Goal: Task Accomplishment & Management: Use online tool/utility

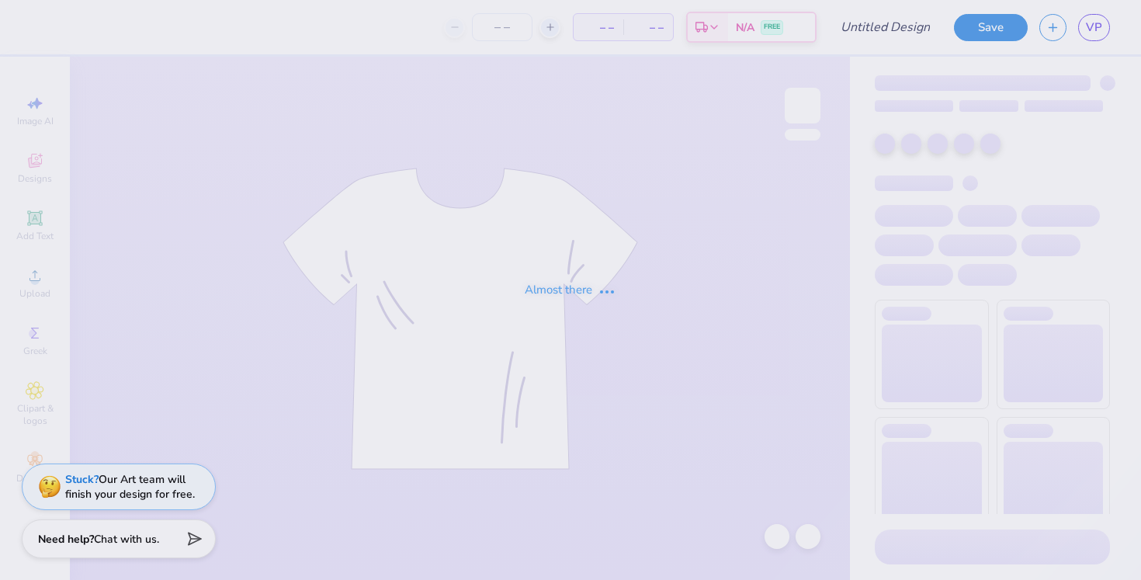
type input "[GEOGRAPHIC_DATA] : [PERSON_NAME]"
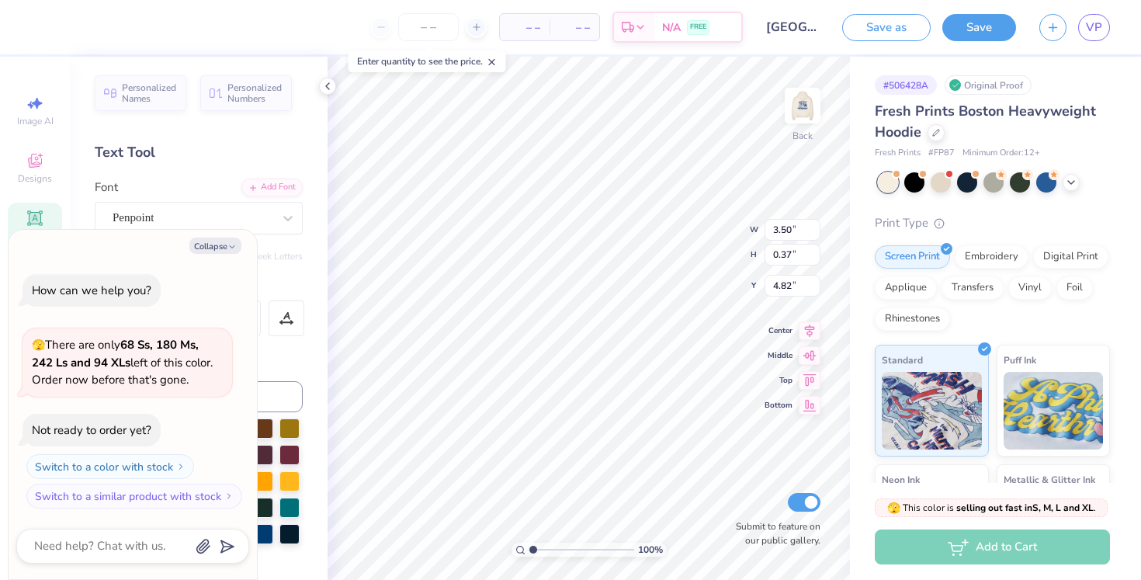
scroll to position [0, 3]
type textarea "x"
type textarea "FOR KIDS"
type textarea "x"
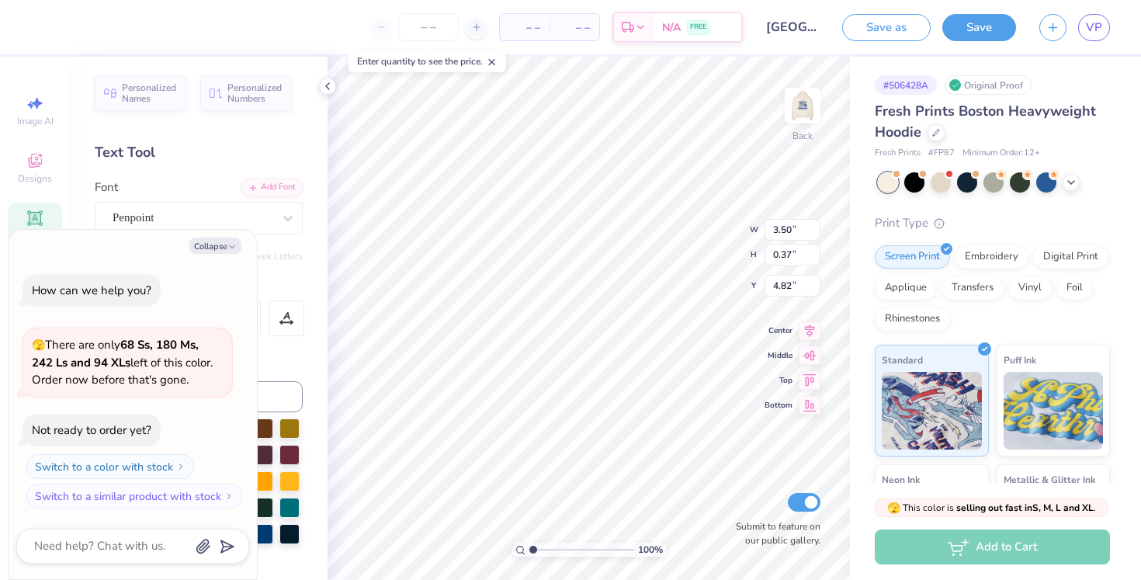
type textarea "FOR KID"
type textarea "x"
type textarea "FOR KI"
type textarea "x"
type textarea "FOR K"
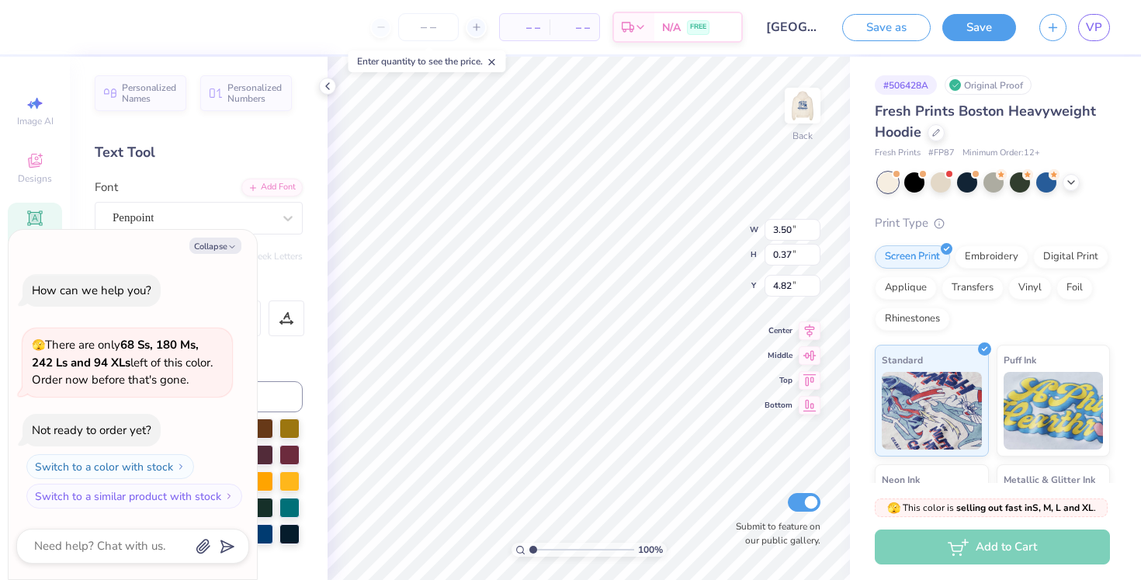
scroll to position [0, 1]
type textarea "x"
type textarea "FOR"
type textarea "x"
type textarea "FOR"
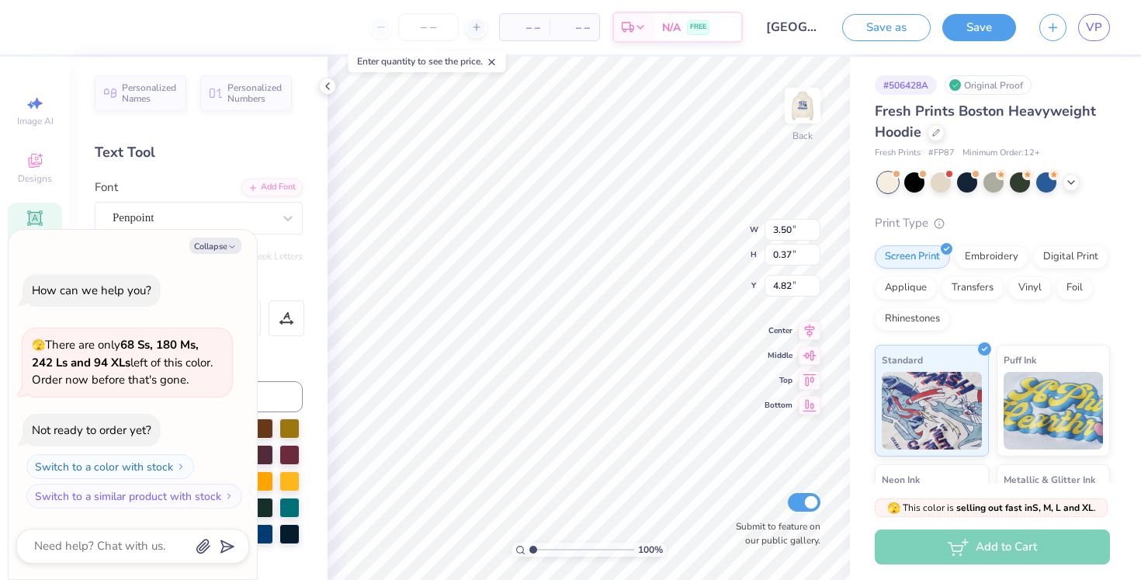
scroll to position [0, 0]
type textarea "x"
type textarea "FOR"
type textarea "x"
type textarea "FO"
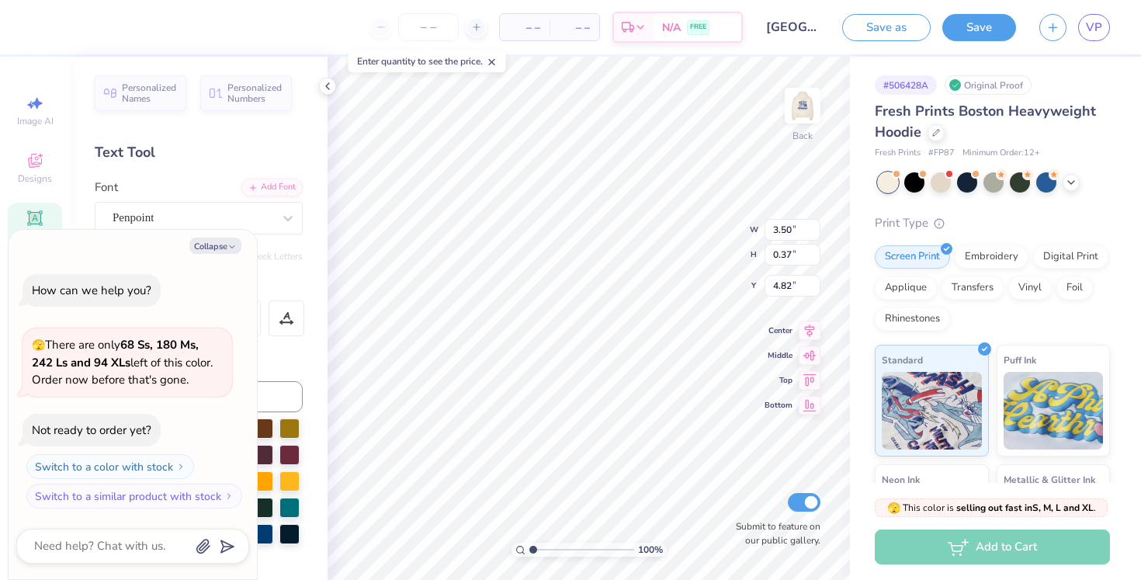
type textarea "x"
type textarea "F"
type textarea "x"
type textarea "C"
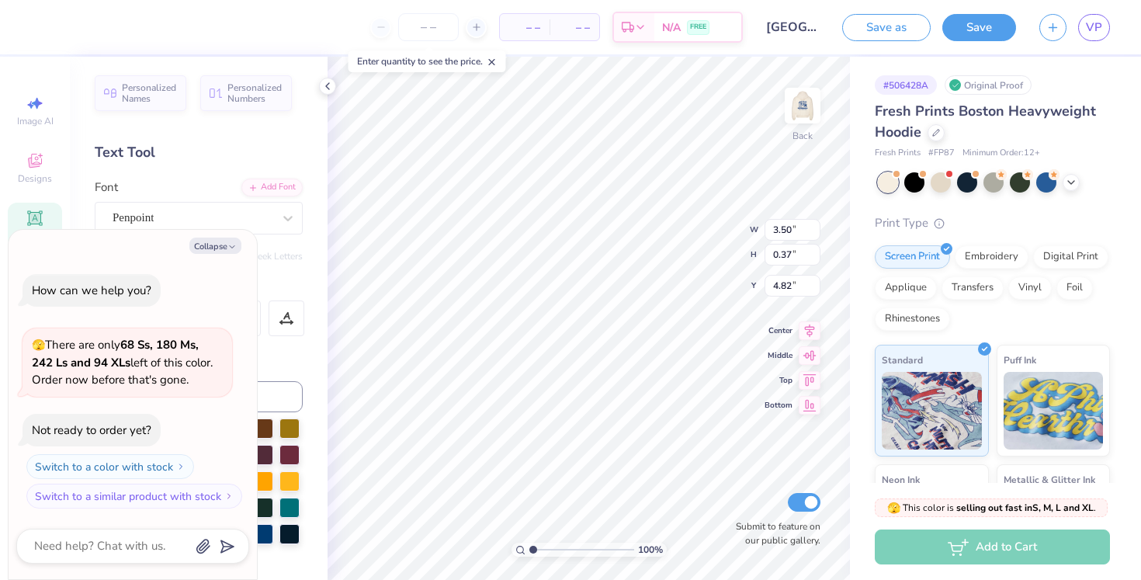
type textarea "x"
type textarea "Co"
type textarea "x"
type textarea "Com"
type textarea "x"
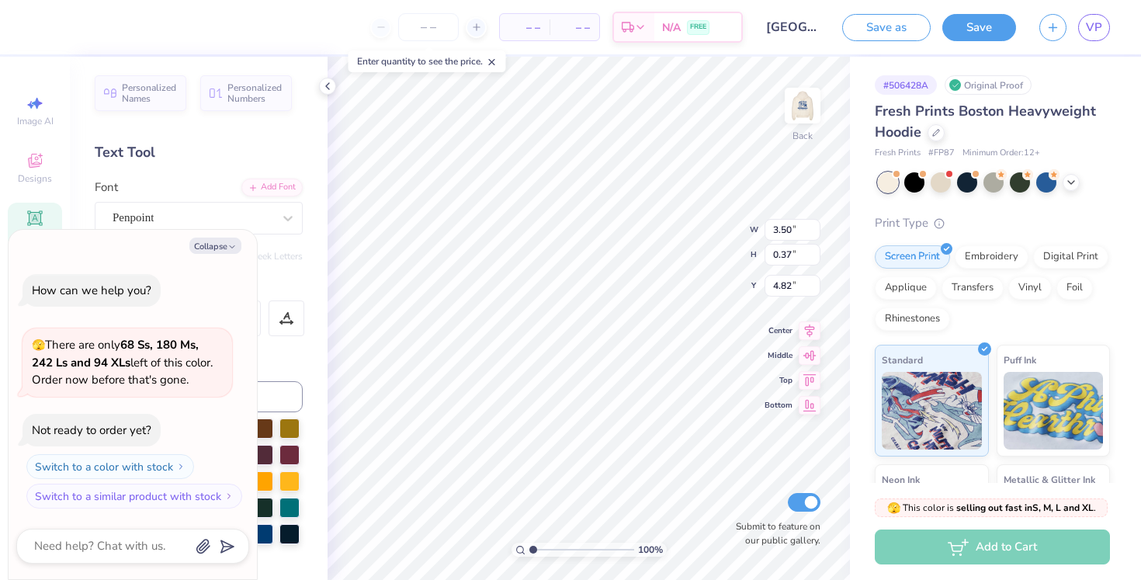
type textarea "Co"
type textarea "x"
type textarea "C"
type textarea "x"
type textarea "CO"
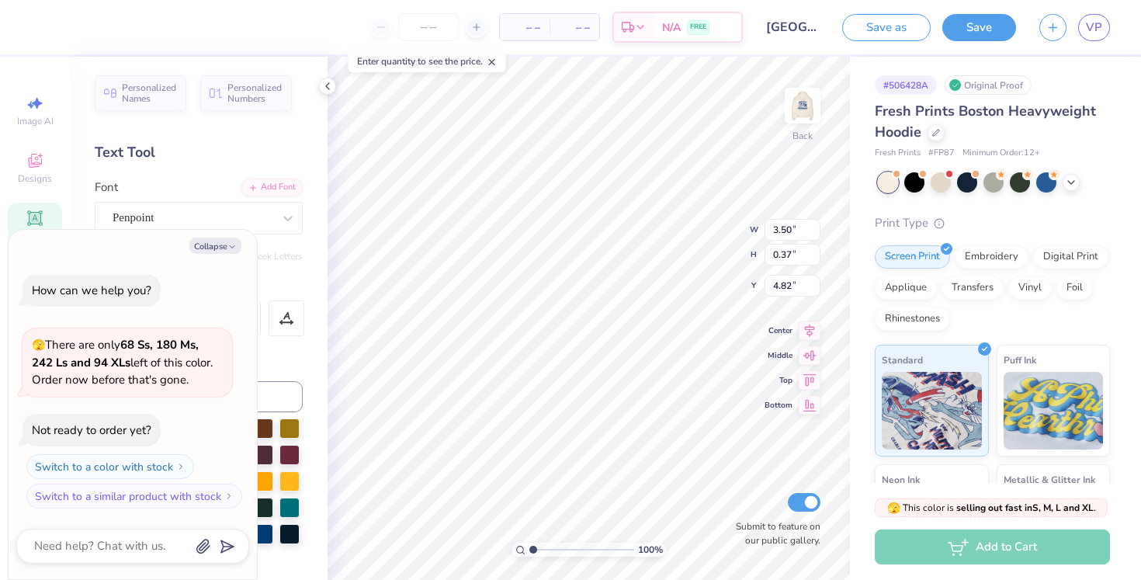
type textarea "x"
type textarea "COM"
type textarea "x"
type textarea "COMI"
type textarea "x"
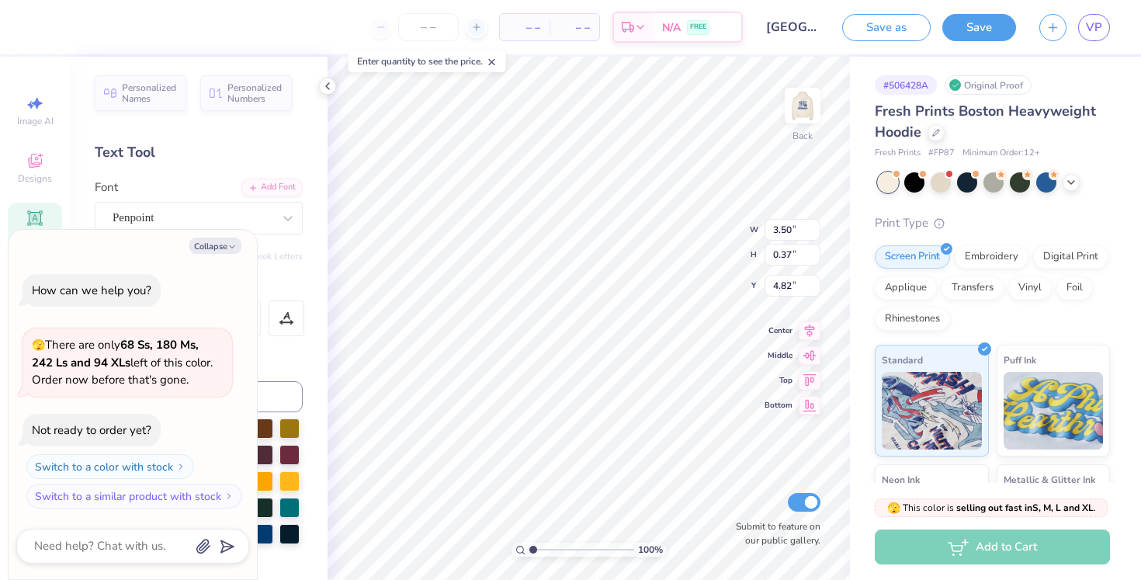
type textarea "COMIT"
type textarea "x"
type textarea "COMITT"
type textarea "x"
type textarea "COMITTE"
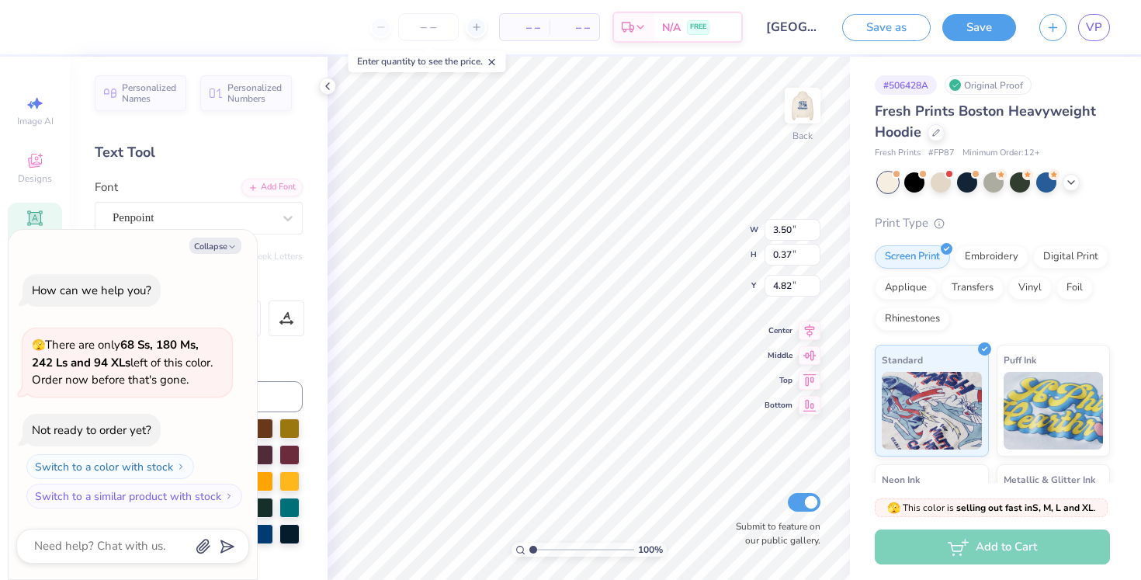
type textarea "x"
type textarea "COMITTEE"
type textarea "x"
type textarea "COMITTEE"
type textarea "x"
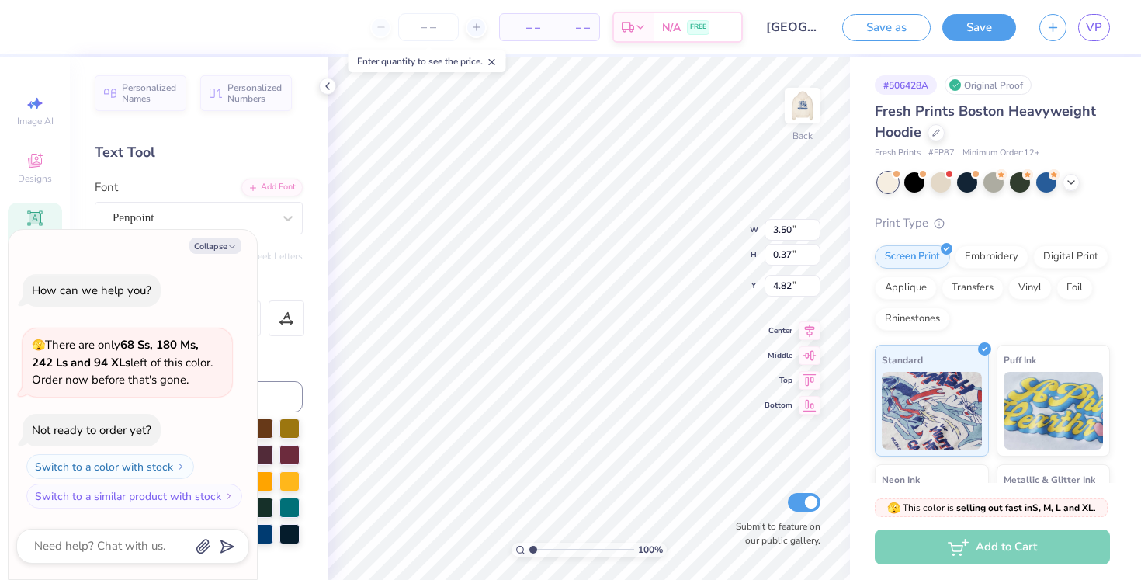
type textarea "COMITTEE 2"
type textarea "x"
type textarea "COMITTEE 20"
type textarea "x"
type textarea "COMITTEE 202"
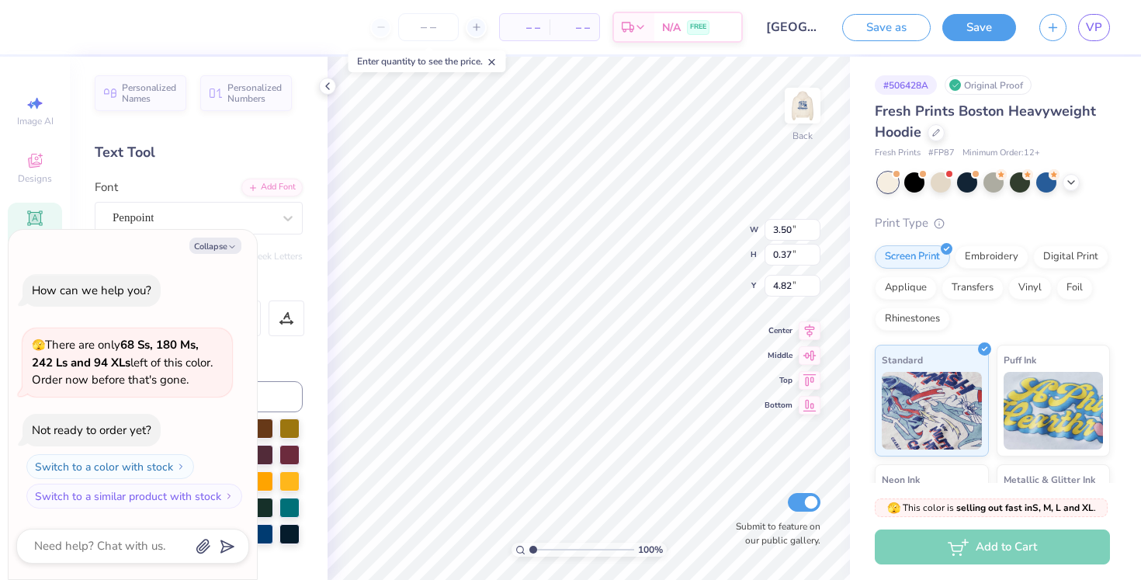
type textarea "x"
type textarea "COMITTEE 2025"
type textarea "x"
type input "3.05"
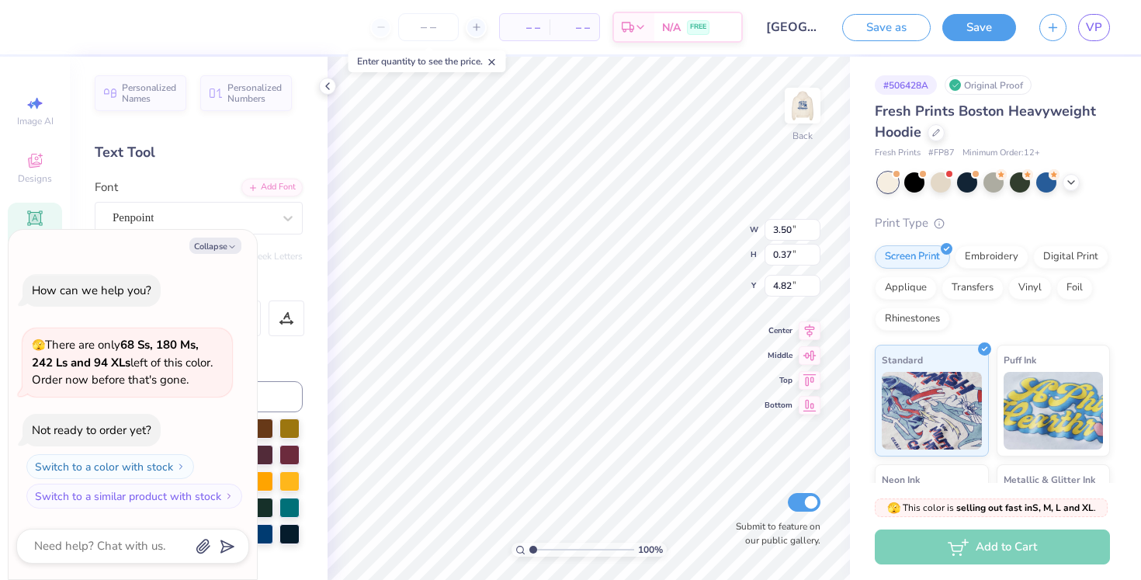
type input "0.83"
type input "3.00"
type textarea "x"
type textarea "NDANCE"
type textarea "x"
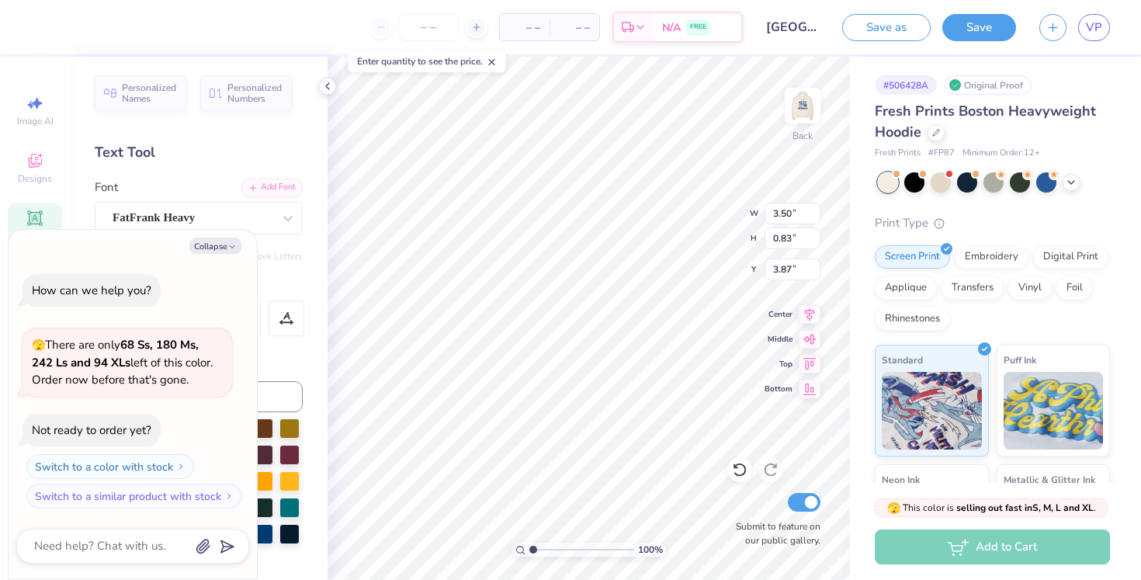
type textarea "NODANCE"
type textarea "x"
type textarea "NOVDANCE"
type textarea "x"
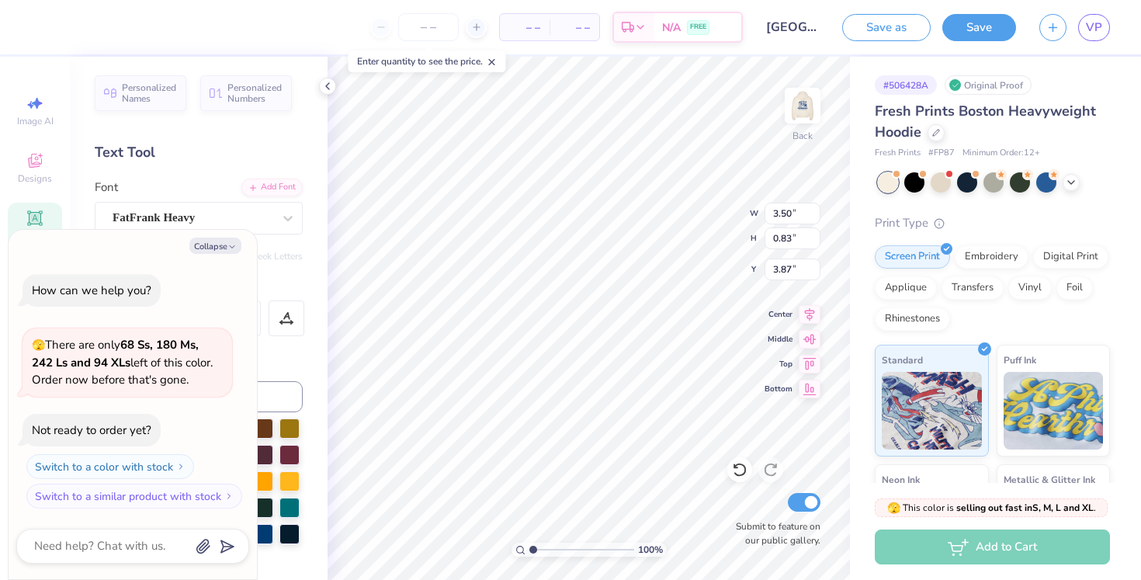
type textarea "NOVADANCE"
type textarea "x"
type textarea "NOVADANC"
type textarea "x"
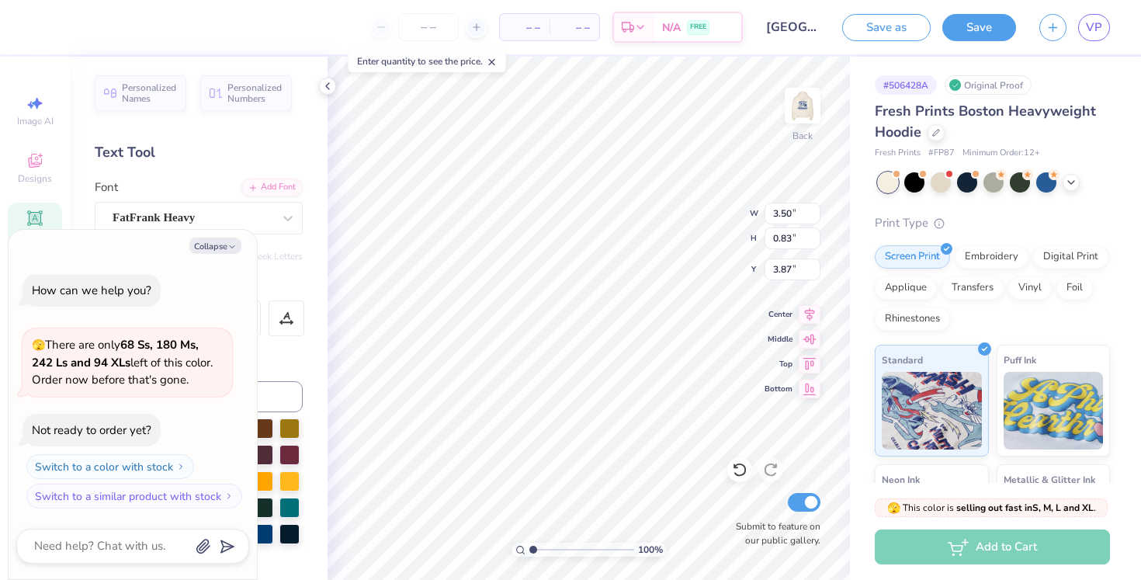
type textarea "NOVADAN"
type textarea "x"
type textarea "NOVADA"
type textarea "x"
type textarea "NOVAD"
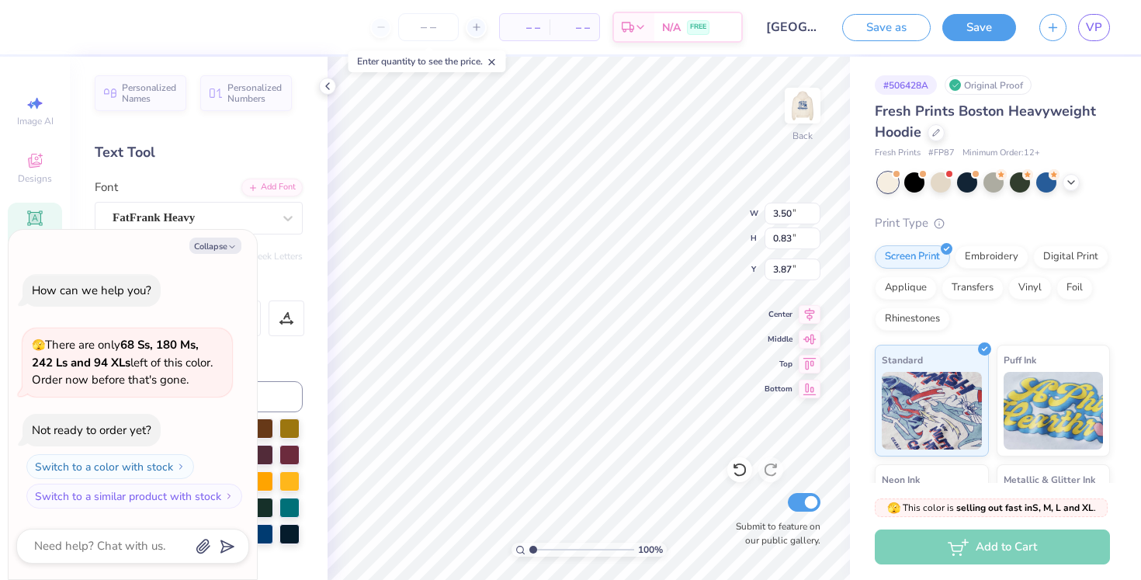
type textarea "x"
type textarea "NOVA"
type textarea "x"
type textarea "NOVADA"
type textarea "x"
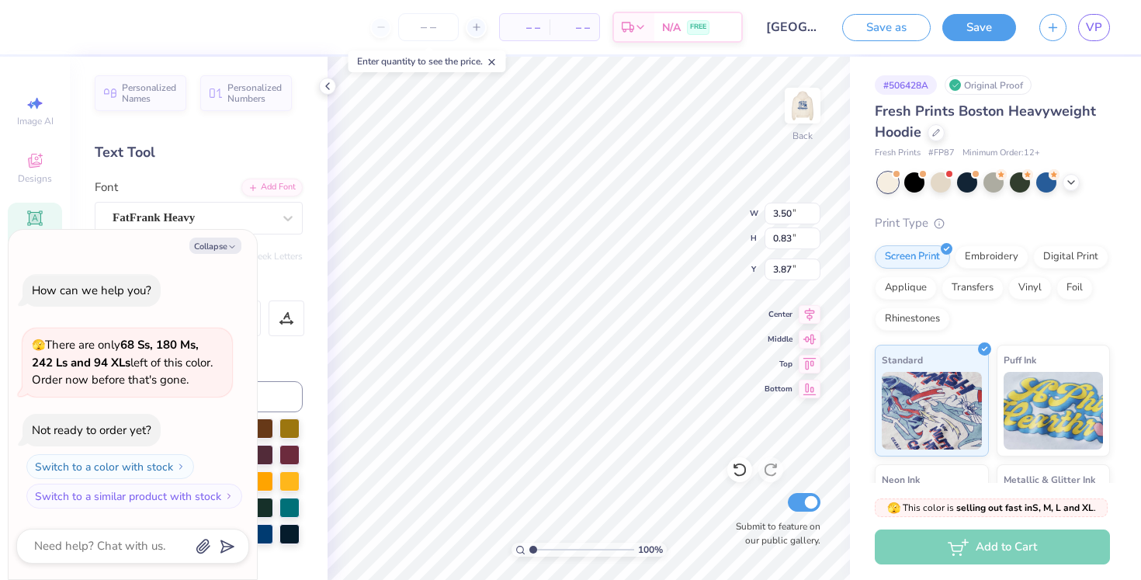
type textarea "NOVAD"
type textarea "x"
type textarea "NOVA"
type textarea "x"
type textarea "NOVAd"
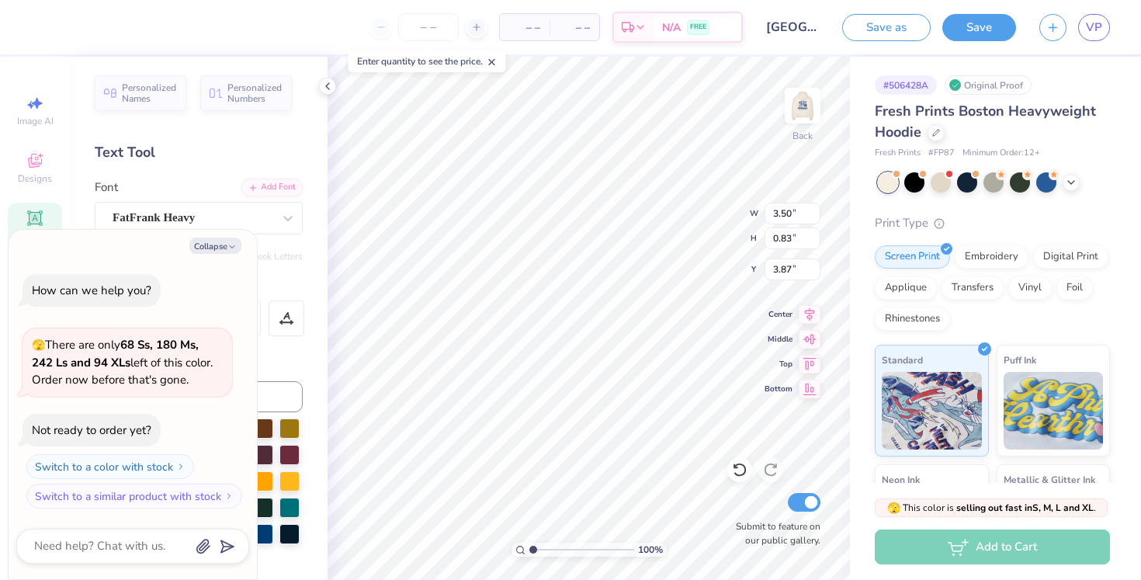
type textarea "x"
type textarea "NOVAdn"
type textarea "x"
type textarea "NOVAdna"
type textarea "x"
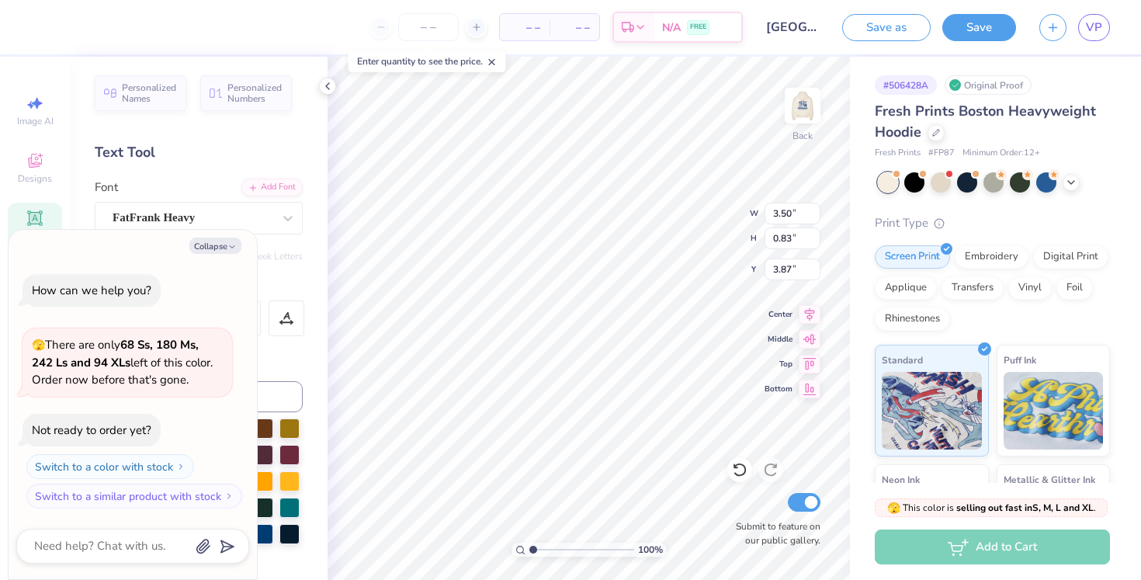
type textarea "NOVAdn"
type textarea "x"
type textarea "NOVAd"
type textarea "x"
type textarea "NOVAda"
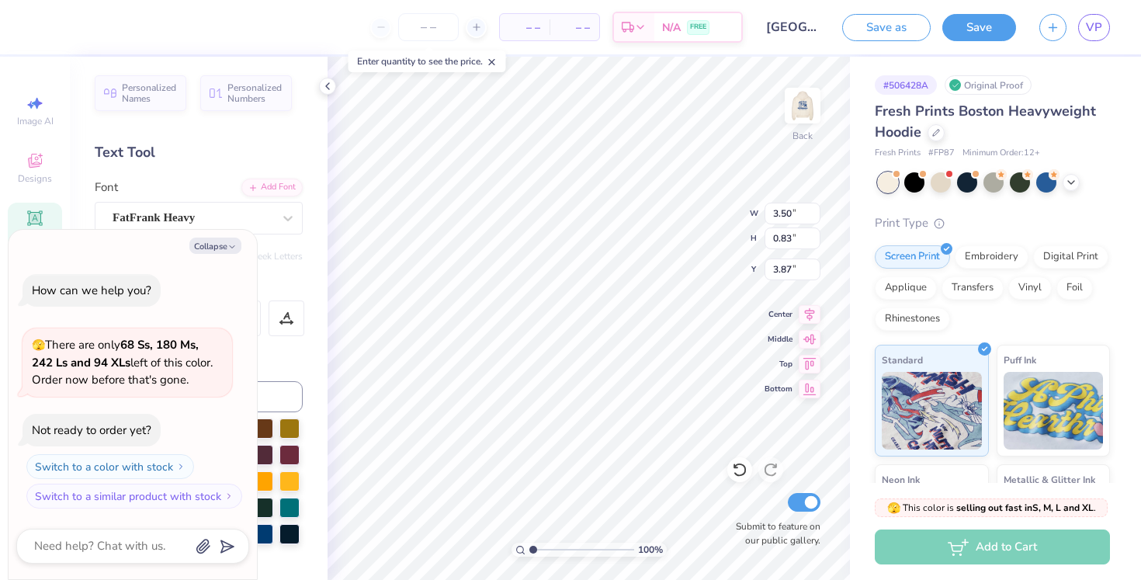
type textarea "x"
type textarea "NOVAdan"
type textarea "x"
type textarea "NOVAdanc"
type textarea "x"
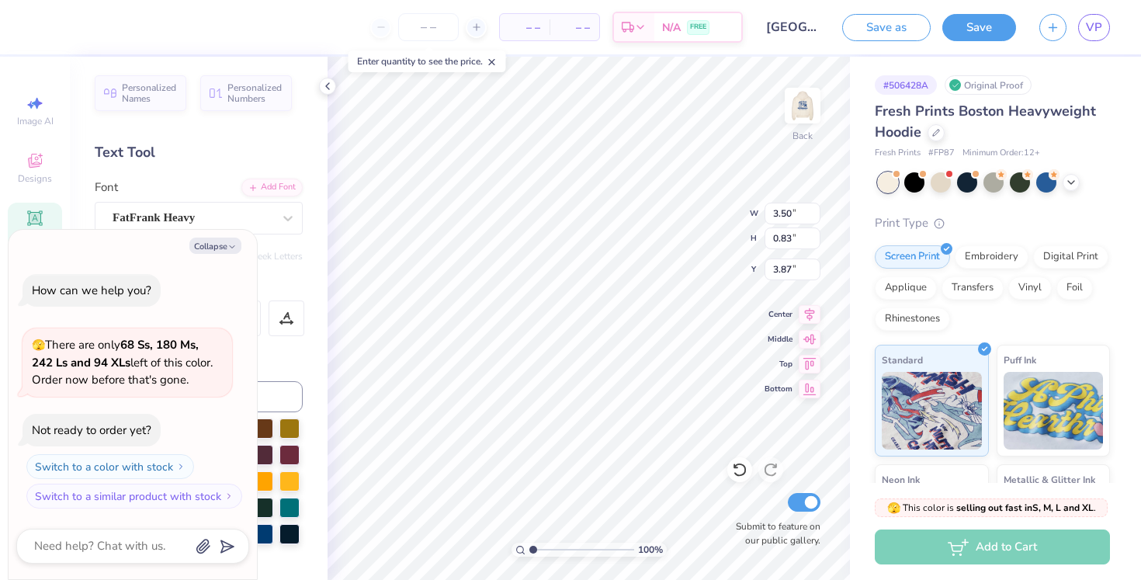
type textarea "NOVAdance"
type textarea "x"
type input "3.05"
type input "3.00"
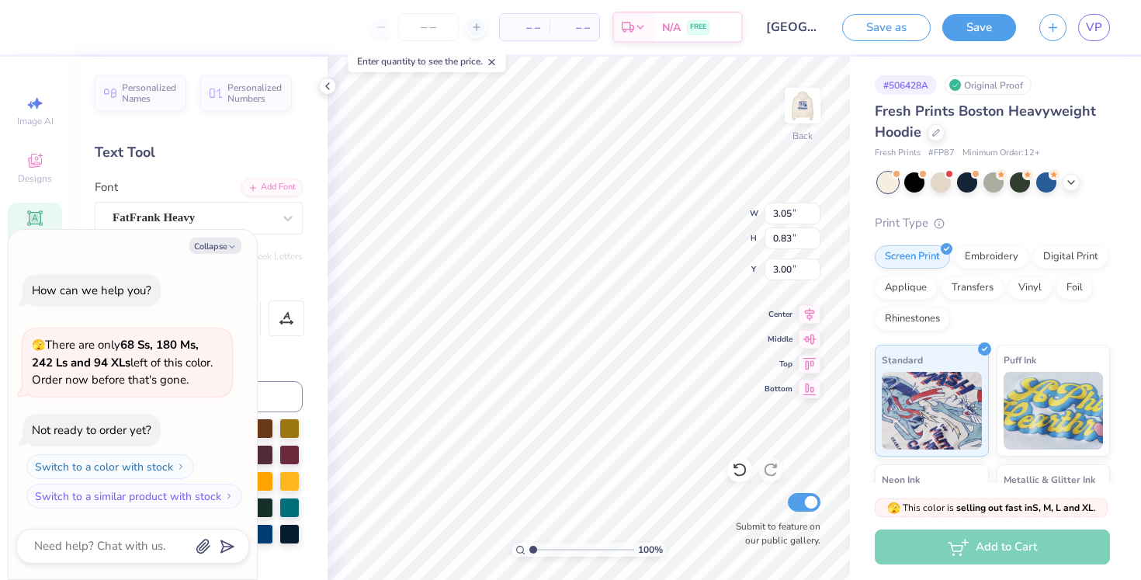
type textarea "x"
type textarea "="
type textarea "x"
click at [677, 203] on div "100 % Back W 3.05 3.05 " H 0.83 0.83 " Y 3.00 3.00 " Center Middle Top Bottom S…" at bounding box center [588, 318] width 522 height 523
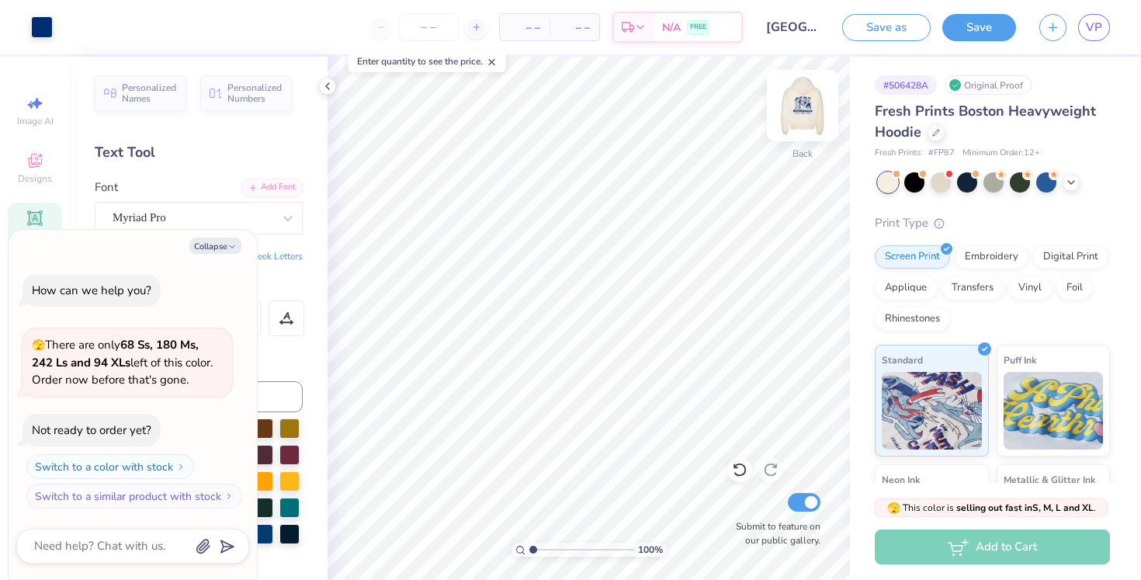
click at [818, 105] on img at bounding box center [802, 106] width 62 height 62
type textarea "x"
type input "15.78"
type textarea "x"
type textarea "FOR THE"
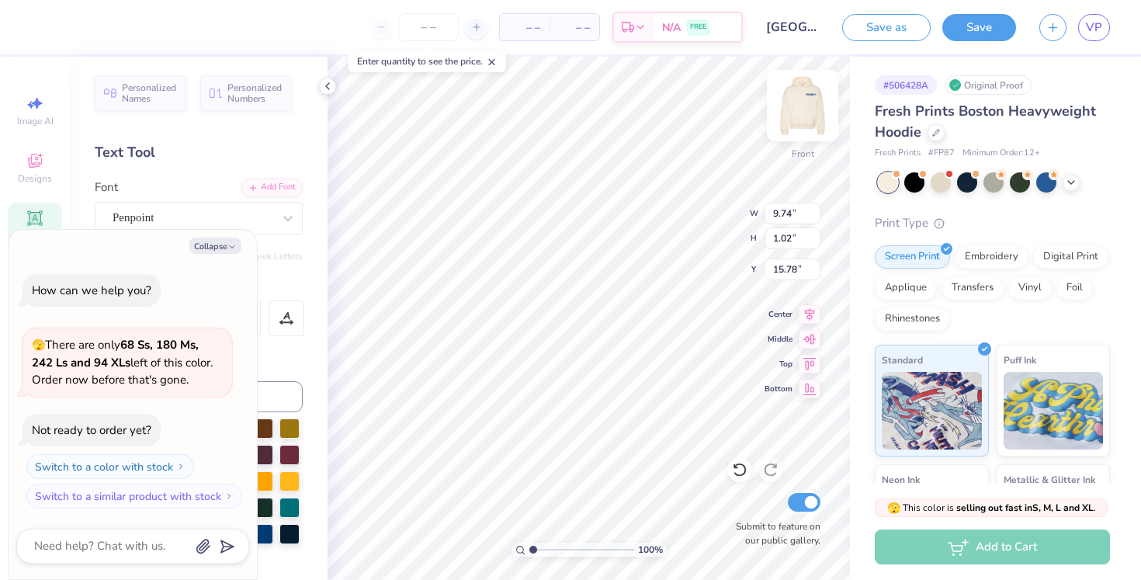
type textarea "x"
type textarea "FOR THE"
type textarea "x"
type textarea "FOR TH"
type textarea "x"
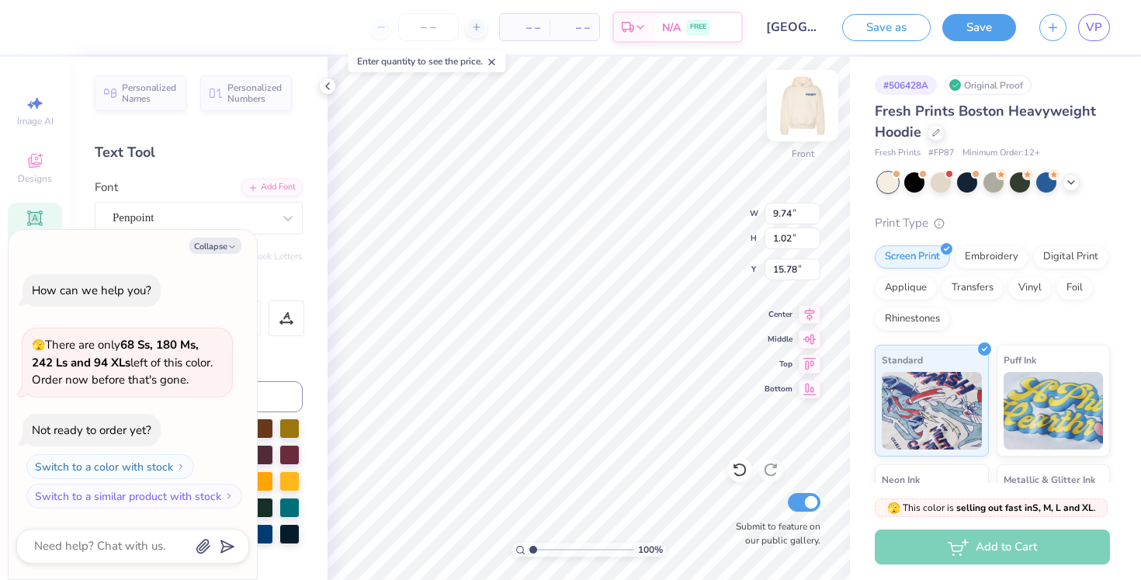
type textarea "FOR T"
type textarea "x"
type textarea "FOR"
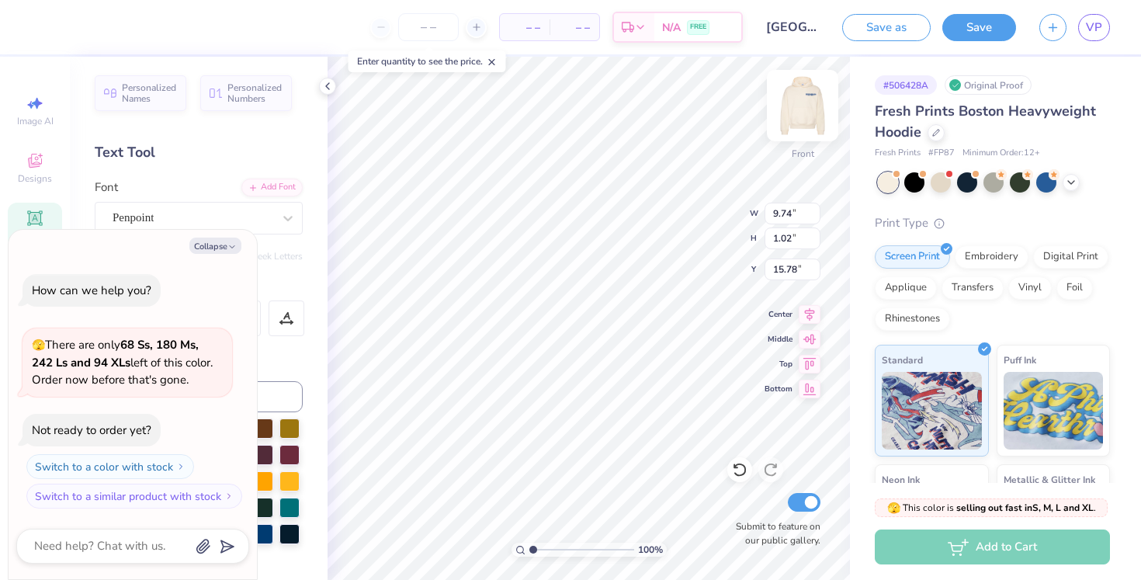
type textarea "x"
type textarea "FOR"
type textarea "x"
type textarea "FO"
type textarea "x"
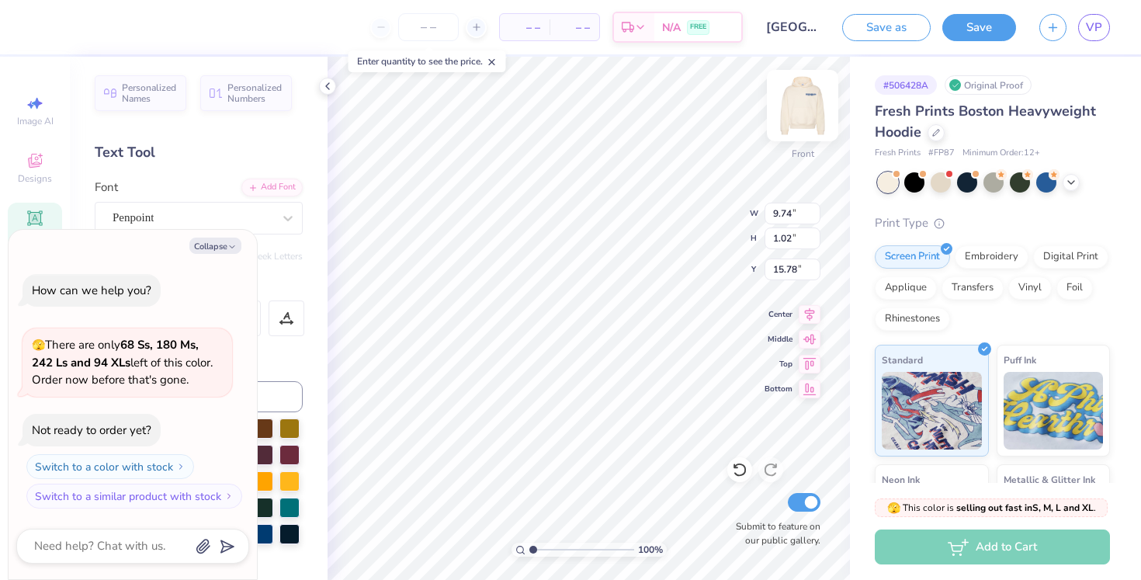
type textarea "F"
type textarea "x"
type textarea "B"
type textarea "x"
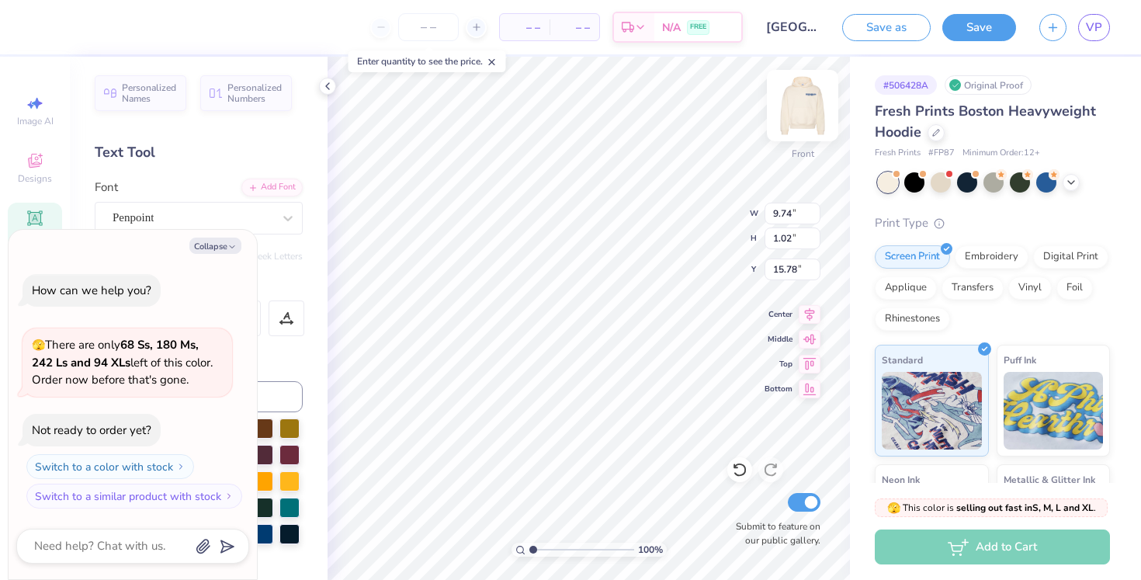
type textarea "BA"
type textarea "x"
type textarea "BAD"
type textarea "x"
type textarea "BAD D"
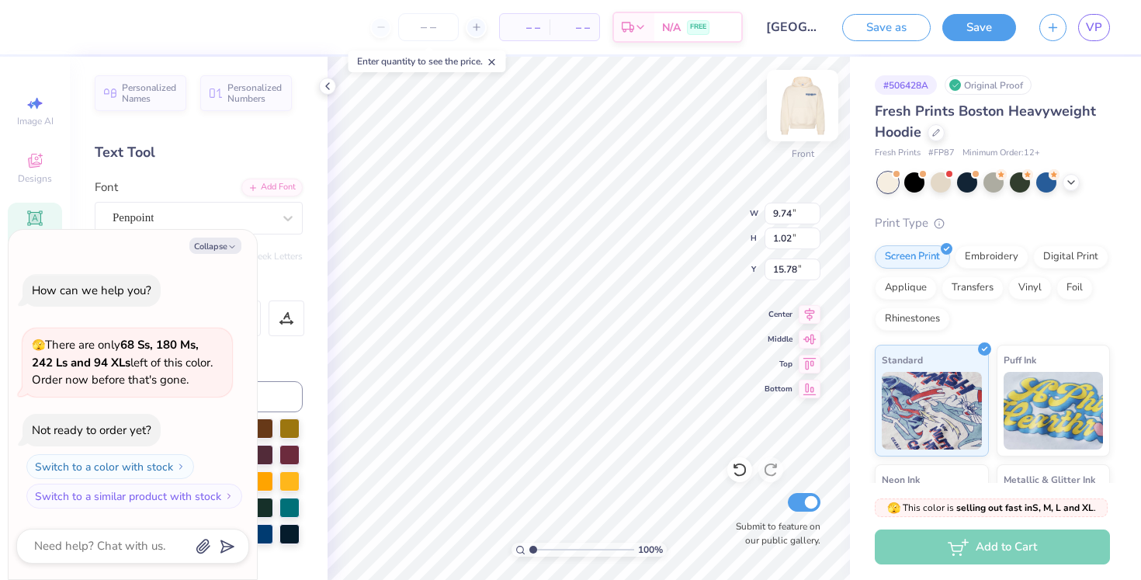
type textarea "x"
type textarea "BAD [PERSON_NAME]"
type textarea "x"
type textarea "BAD DANC"
type textarea "x"
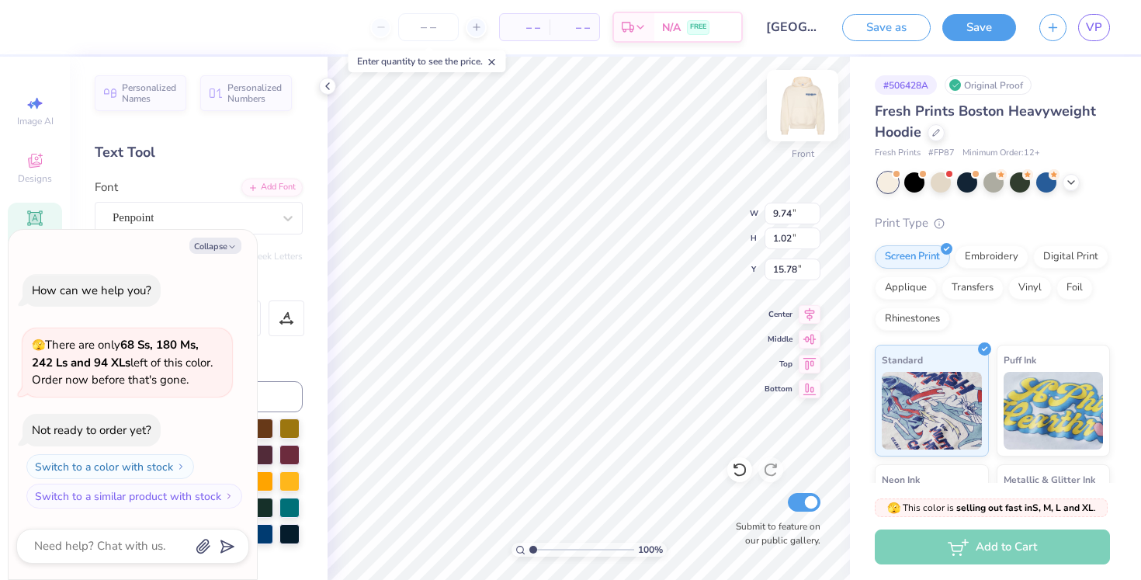
type textarea "BAD DANCI"
type textarea "x"
type textarea "BAD DANCING"
type textarea "x"
type textarea "BAD DANCING"
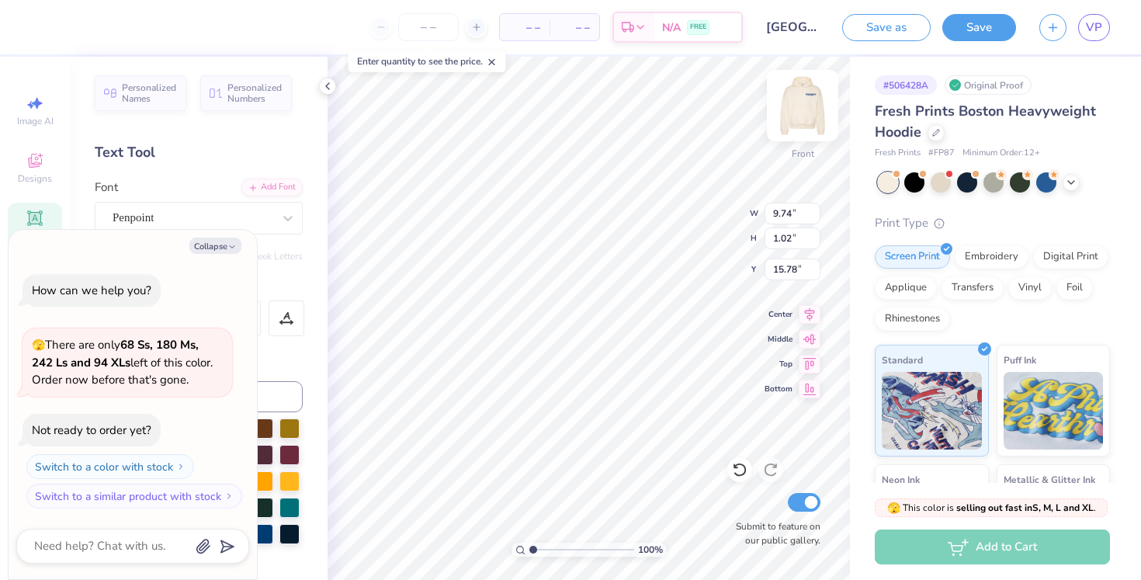
type textarea "x"
type textarea "BAD DANCING S"
type textarea "x"
type textarea "BAD DANCING SA"
type textarea "x"
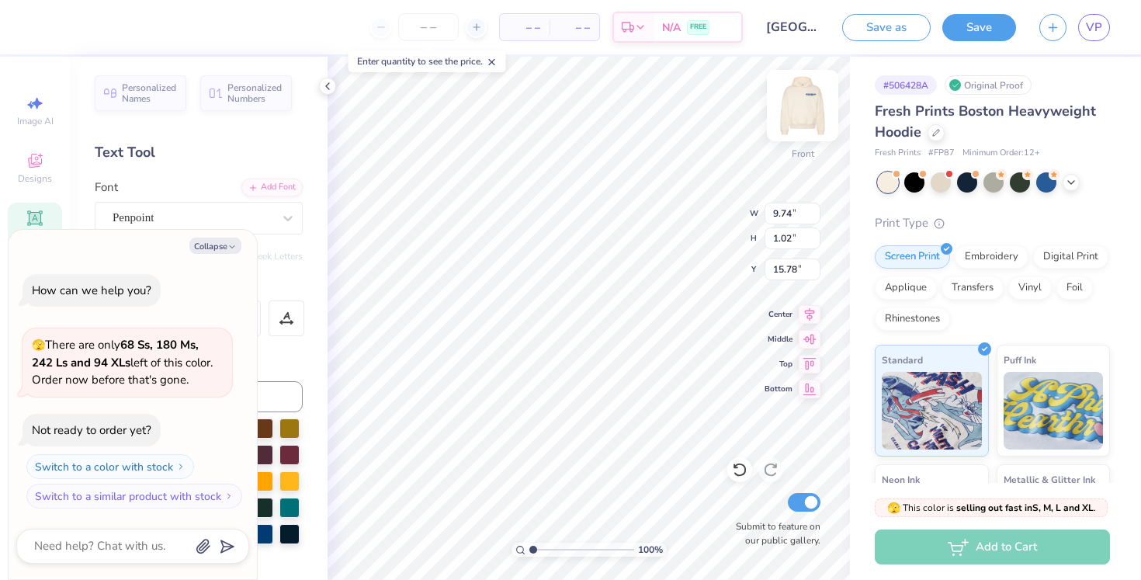
type textarea "BAD DANCING SAV"
type textarea "x"
type textarea "BAD DANCING SAVE"
type textarea "x"
type textarea "BAD DANCING SAVES"
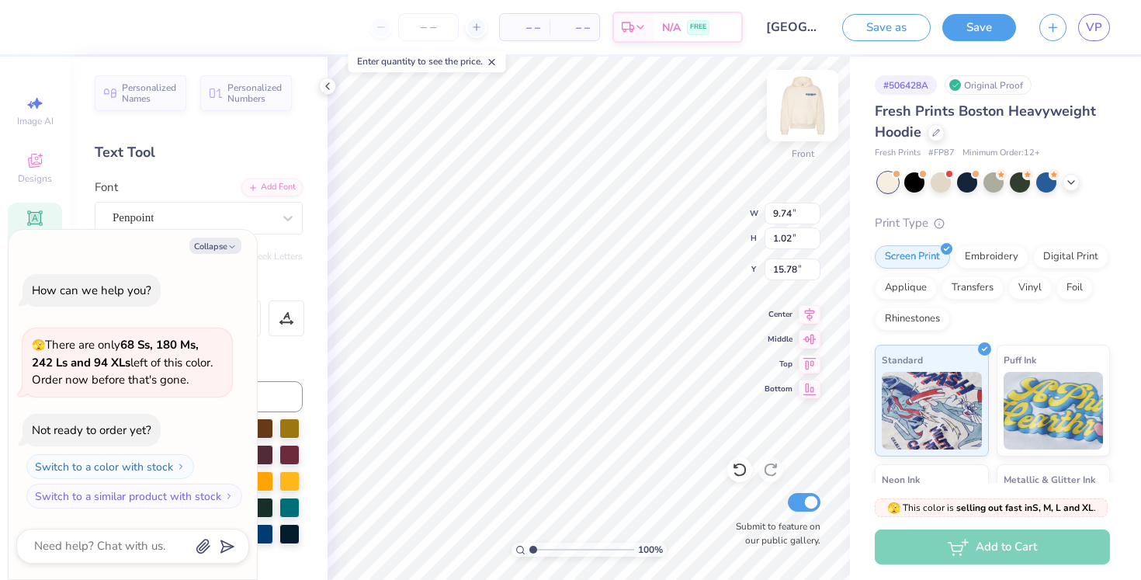
type textarea "x"
type textarea "BAD DANCING SAVES"
type textarea "x"
type textarea "BAD DANCING SAVES L"
type textarea "x"
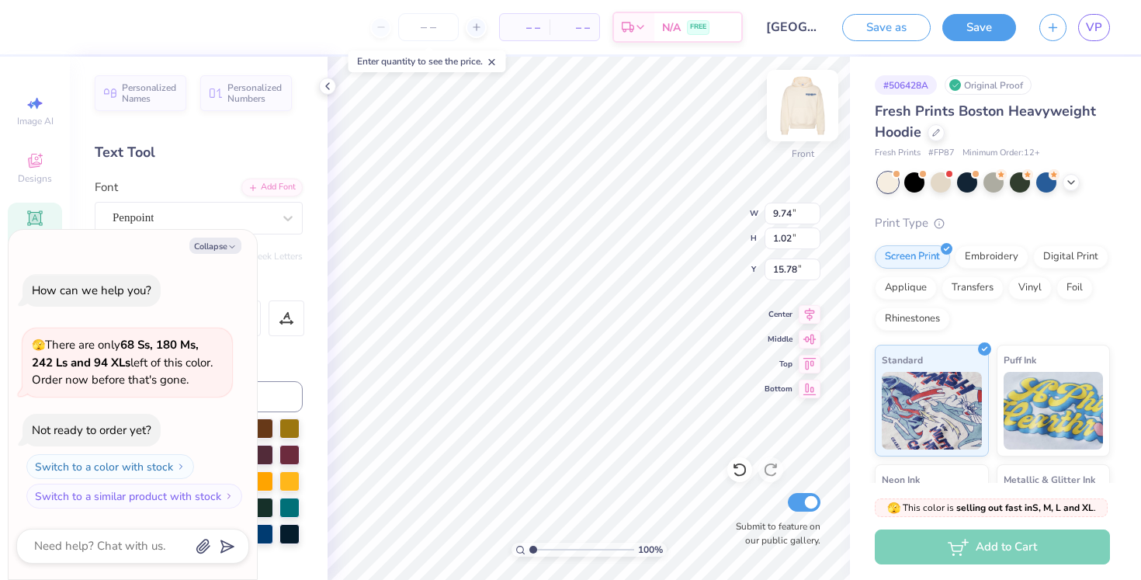
type textarea "BAD DANCING SAVES [PERSON_NAME]"
type textarea "x"
type textarea "BAD DANCING SAVES LIVE"
type textarea "x"
type textarea "BAD DANCING SAVES LIVES"
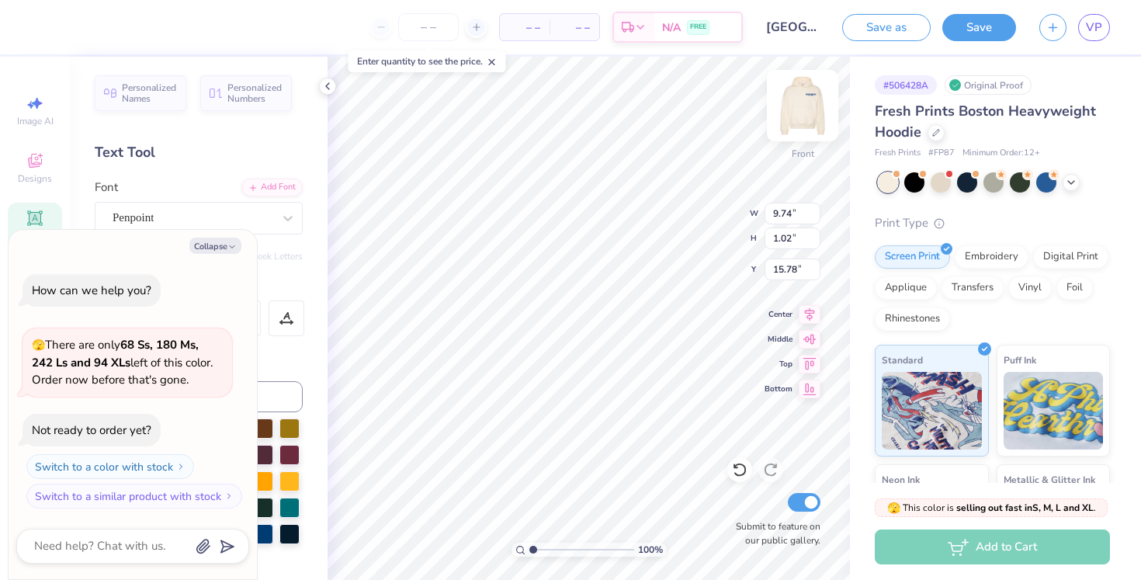
scroll to position [0, 9]
click at [216, 247] on button "Collapse" at bounding box center [215, 245] width 52 height 16
type textarea "x"
type input "18.36"
type input "0.98"
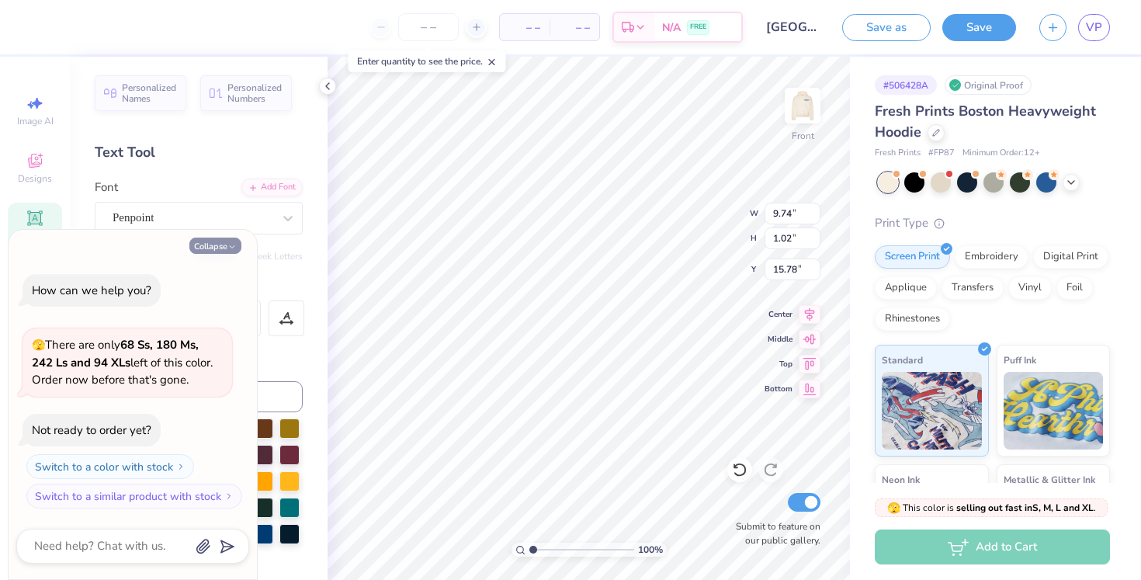
type input "15.81"
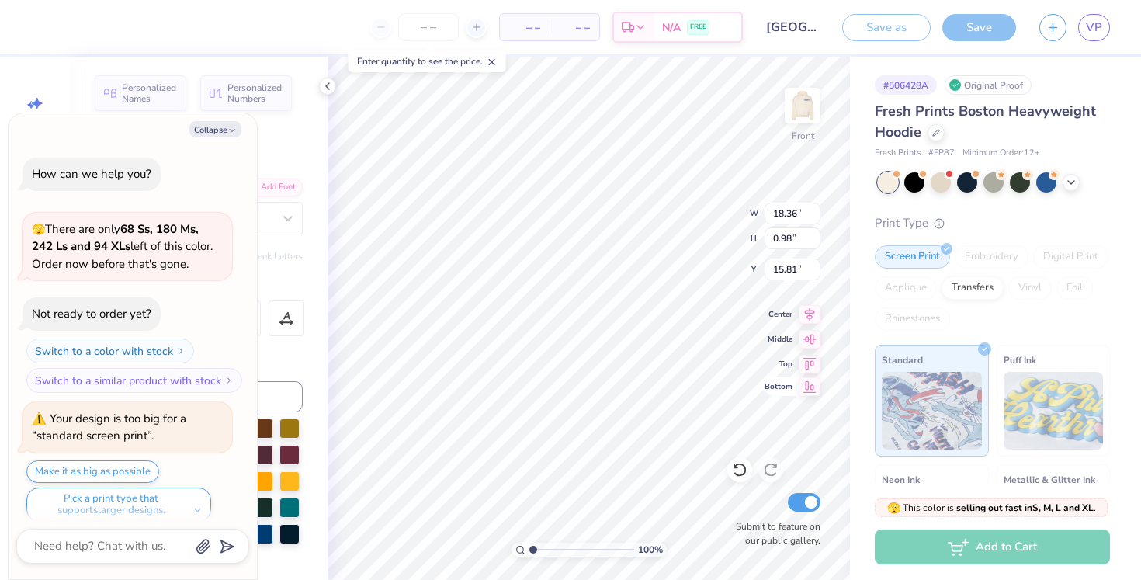
scroll to position [12, 0]
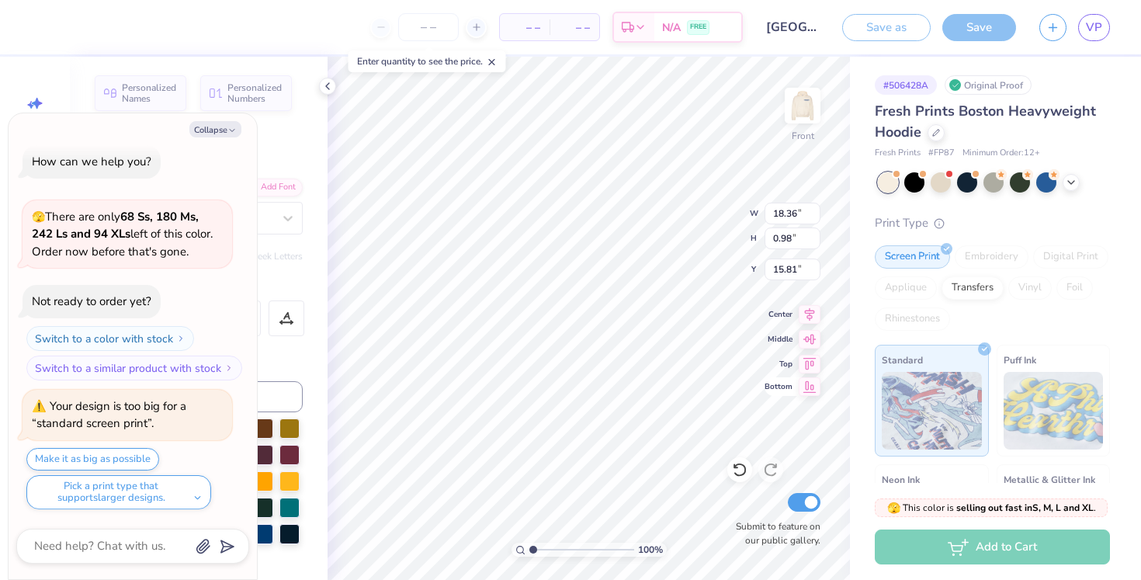
type textarea "x"
type input "13.69"
type input "0.73"
type input "16.05"
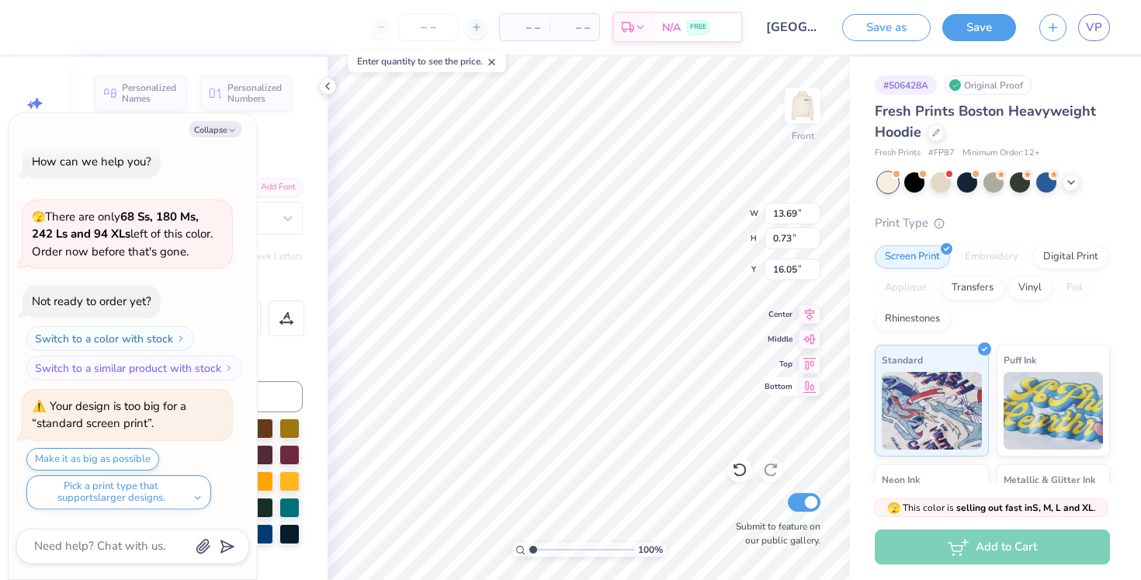
type textarea "x"
type input "16.10"
type textarea "x"
type input "15.21"
type textarea "x"
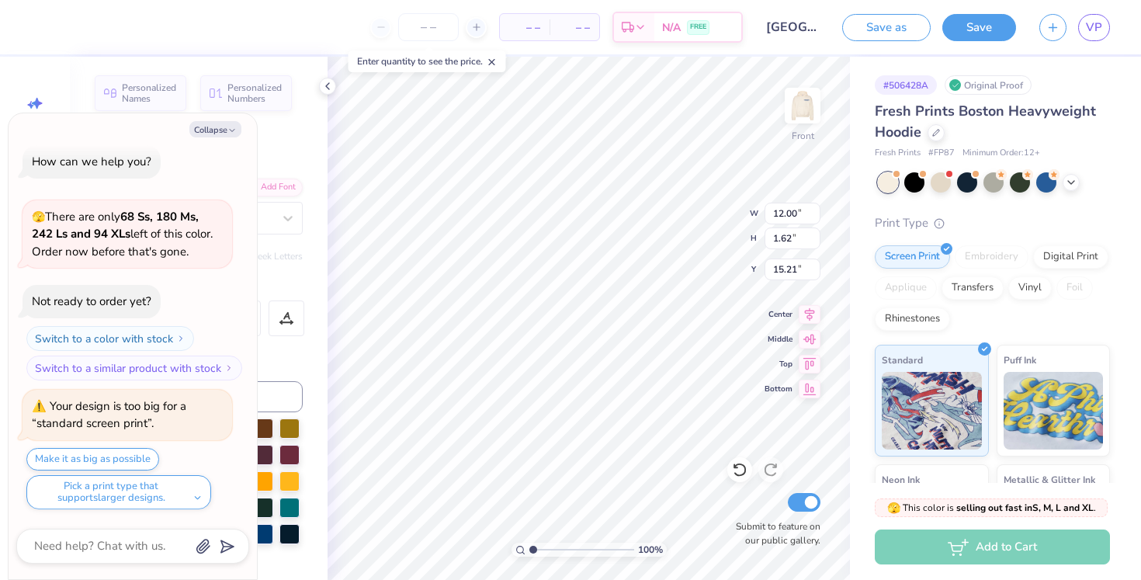
type input "0.41"
type input "0.40"
type input "14.20"
type textarea "x"
type input "15.21"
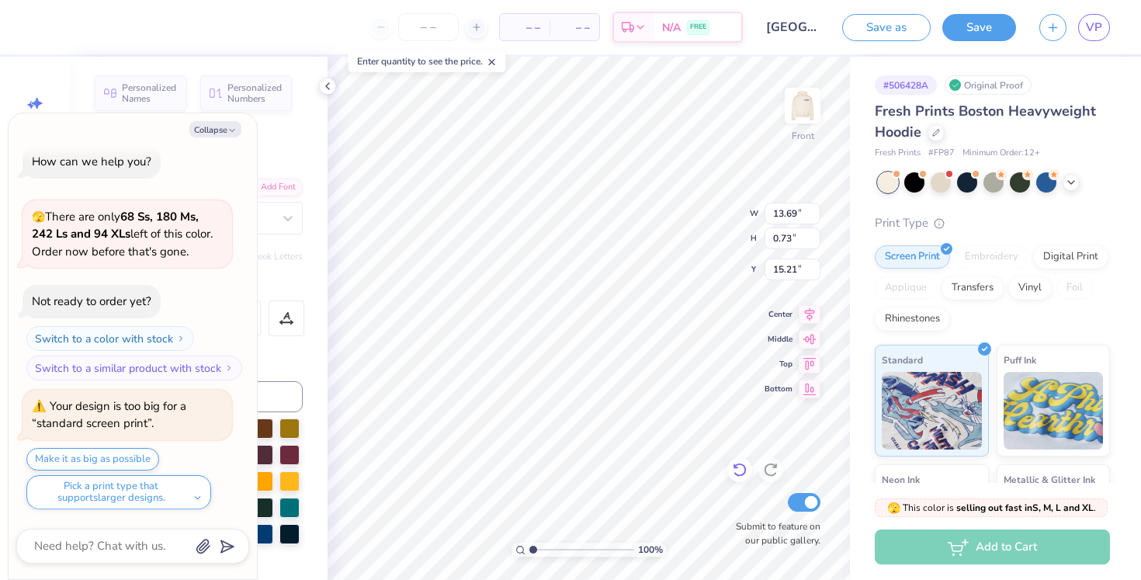
click at [740, 470] on icon at bounding box center [740, 470] width 16 height 16
type textarea "x"
type input "16.10"
type textarea "x"
type input "13.94"
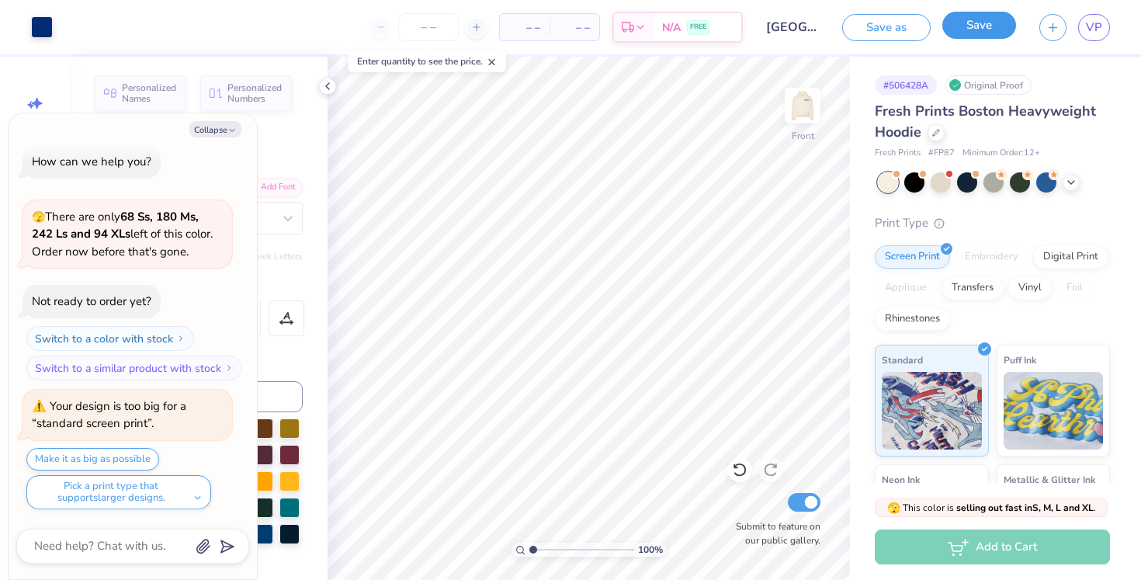
click at [958, 30] on button "Save" at bounding box center [979, 25] width 74 height 27
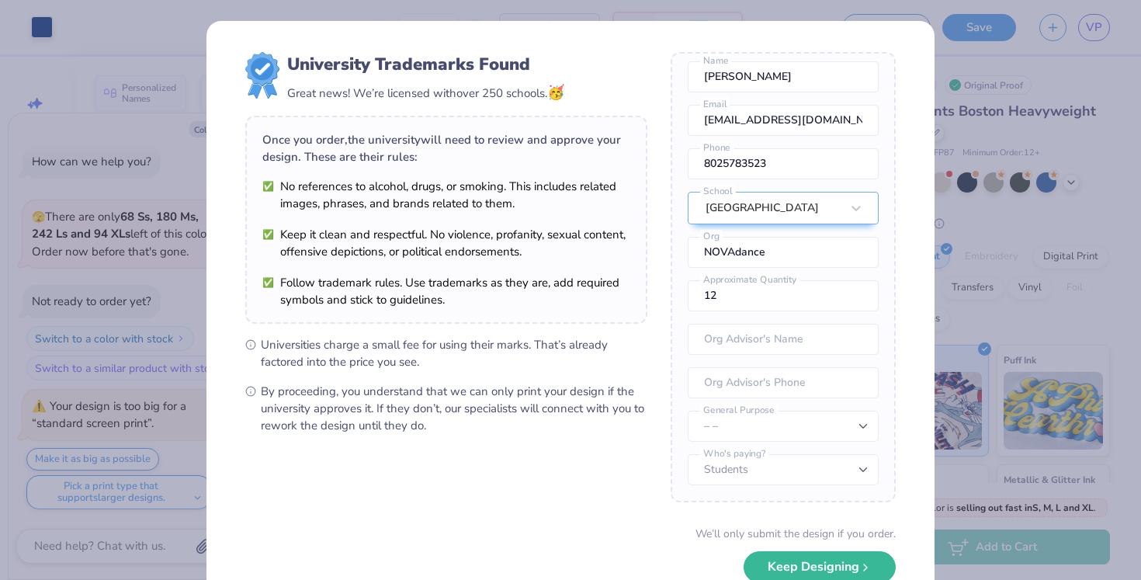
scroll to position [95, 0]
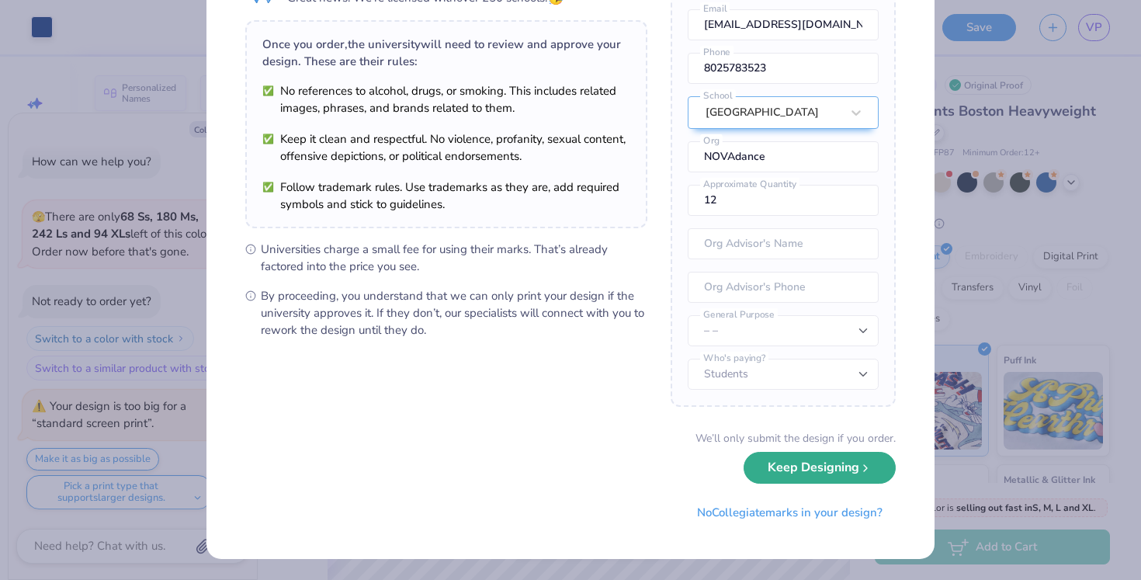
click at [826, 471] on button "Keep Designing" at bounding box center [819, 468] width 152 height 32
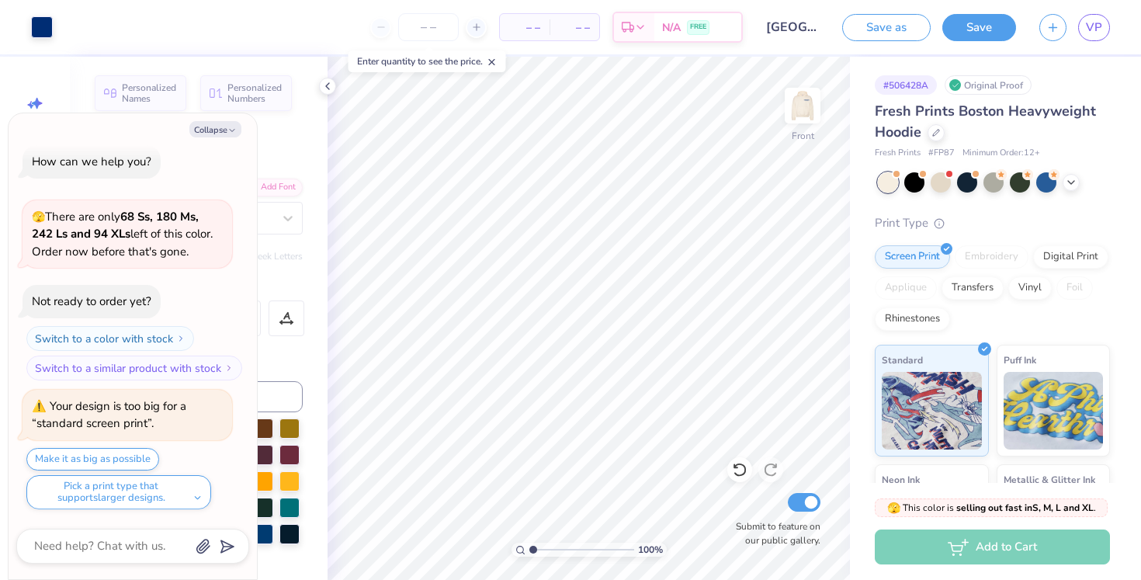
scroll to position [0, 0]
type textarea "x"
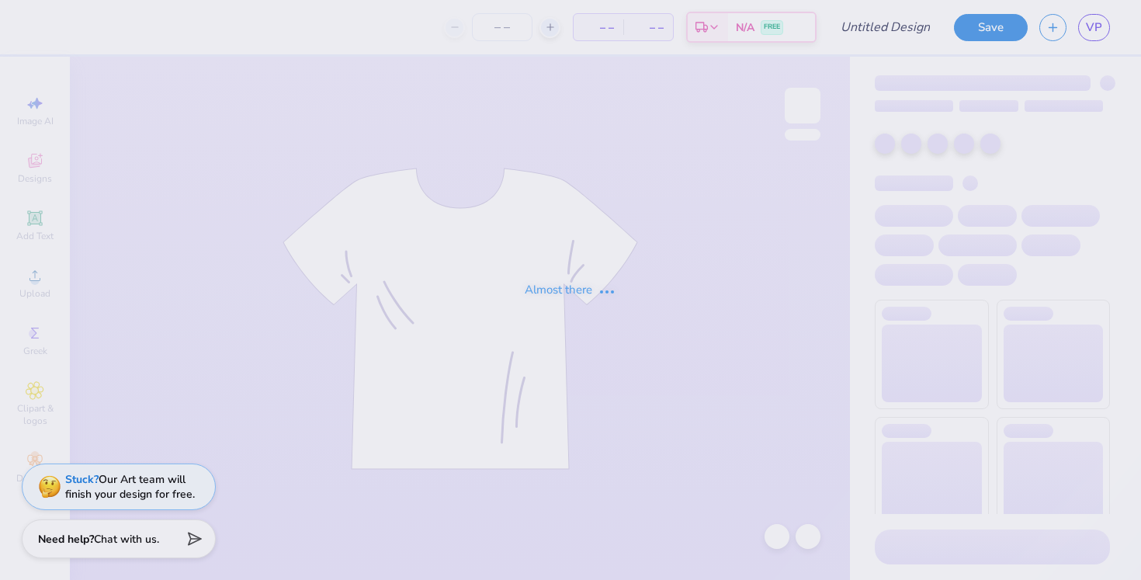
type input "[GEOGRAPHIC_DATA] : [PERSON_NAME]"
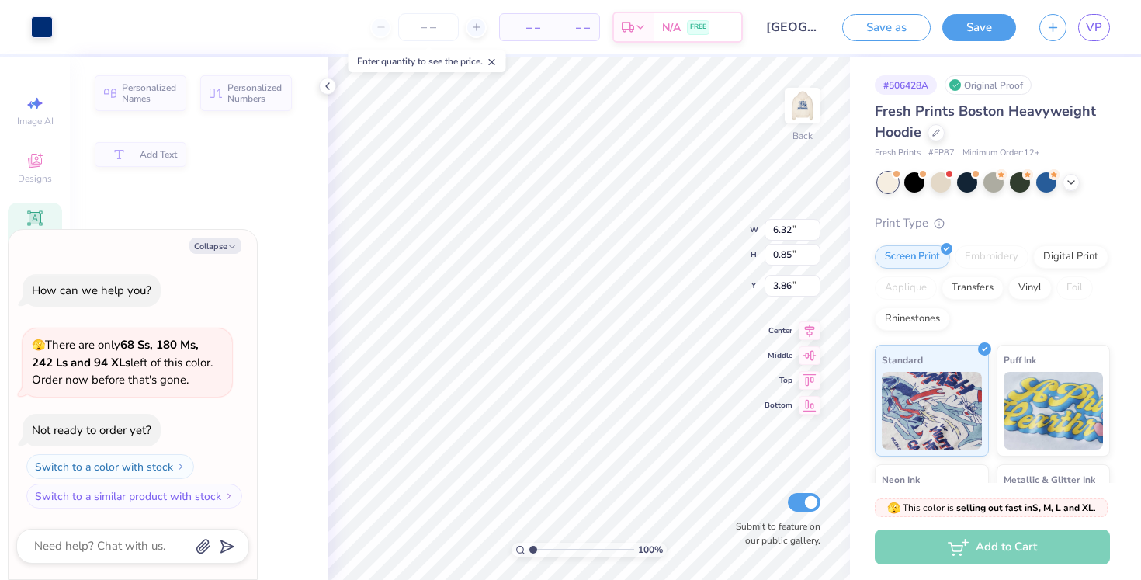
type textarea "x"
type input "3.97"
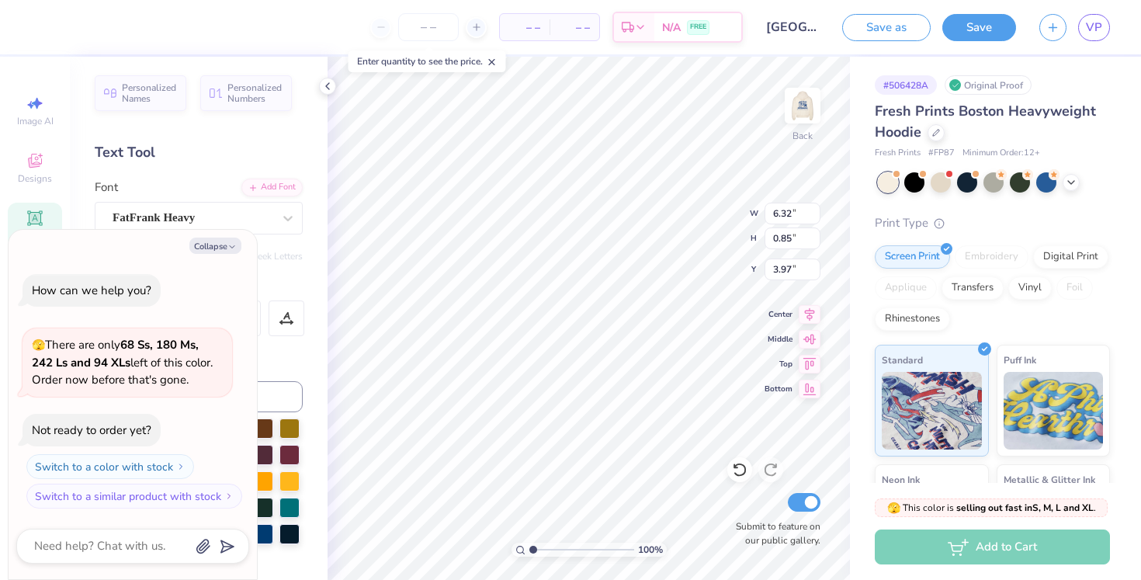
click at [864, 124] on div "# 506428A Original Proof Fresh Prints Boston Heavyweight Hoodie Fresh Prints # …" at bounding box center [995, 376] width 291 height 639
type textarea "x"
type input "3.64"
click at [1095, 26] on span "VP" at bounding box center [1094, 28] width 16 height 18
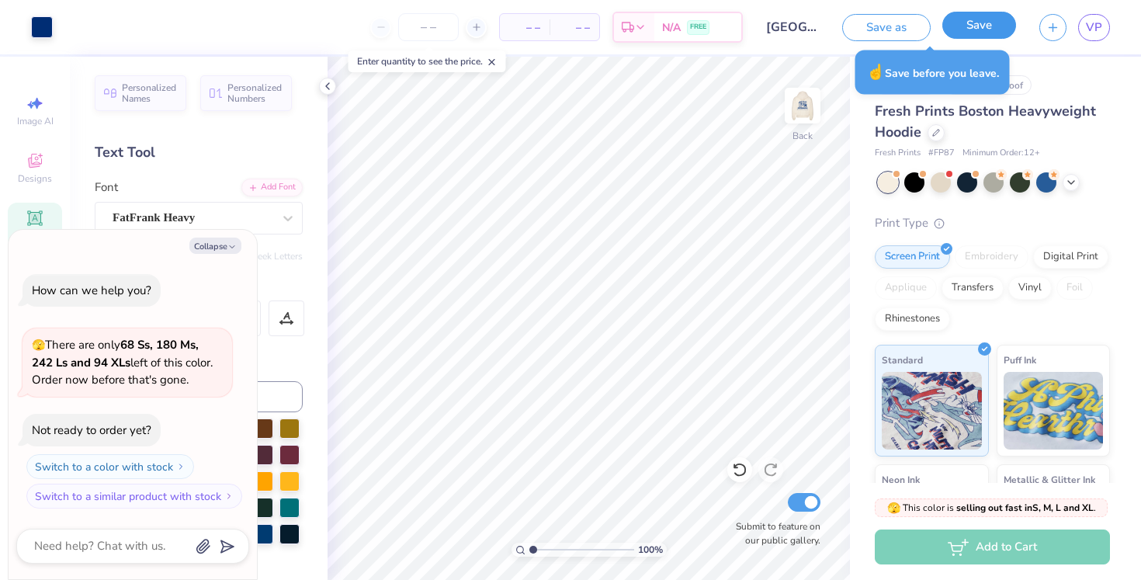
click at [962, 29] on button "Save" at bounding box center [979, 25] width 74 height 27
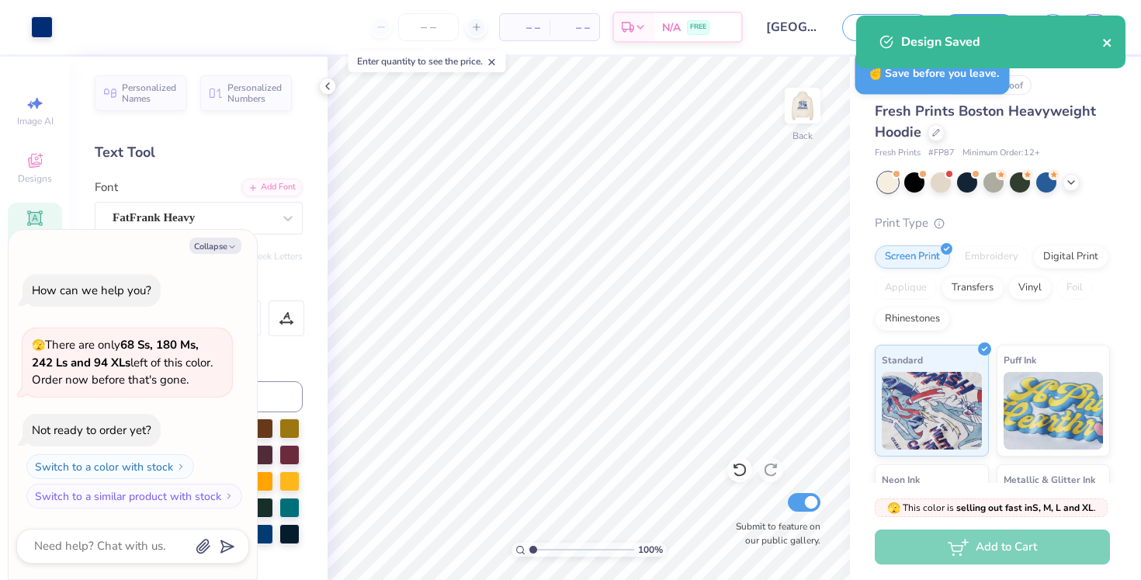
click at [1112, 45] on icon "close" at bounding box center [1107, 42] width 11 height 12
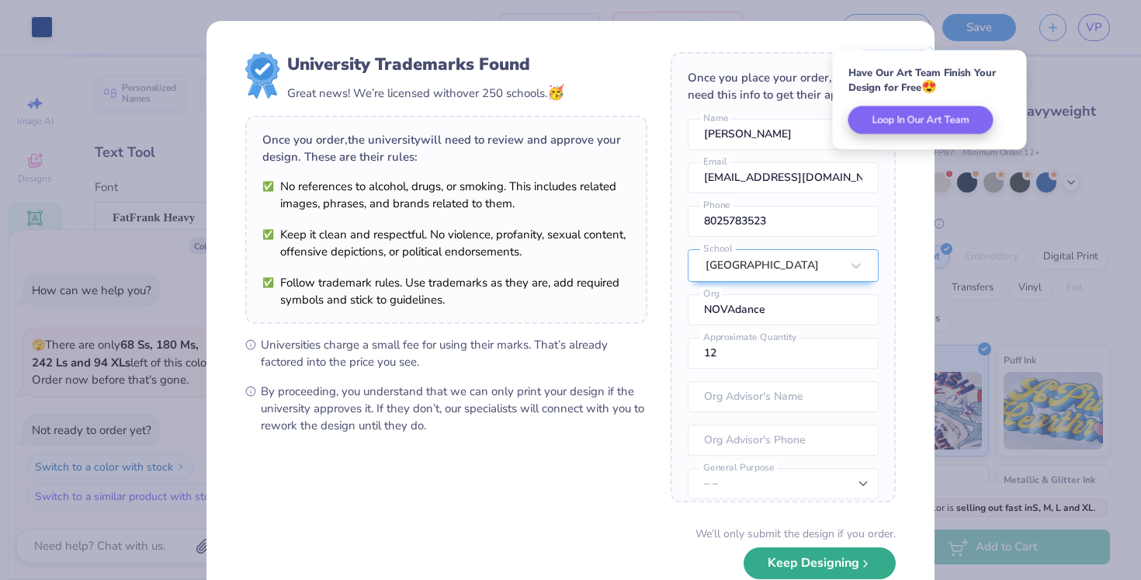
click at [858, 567] on button "Keep Designing" at bounding box center [819, 563] width 152 height 32
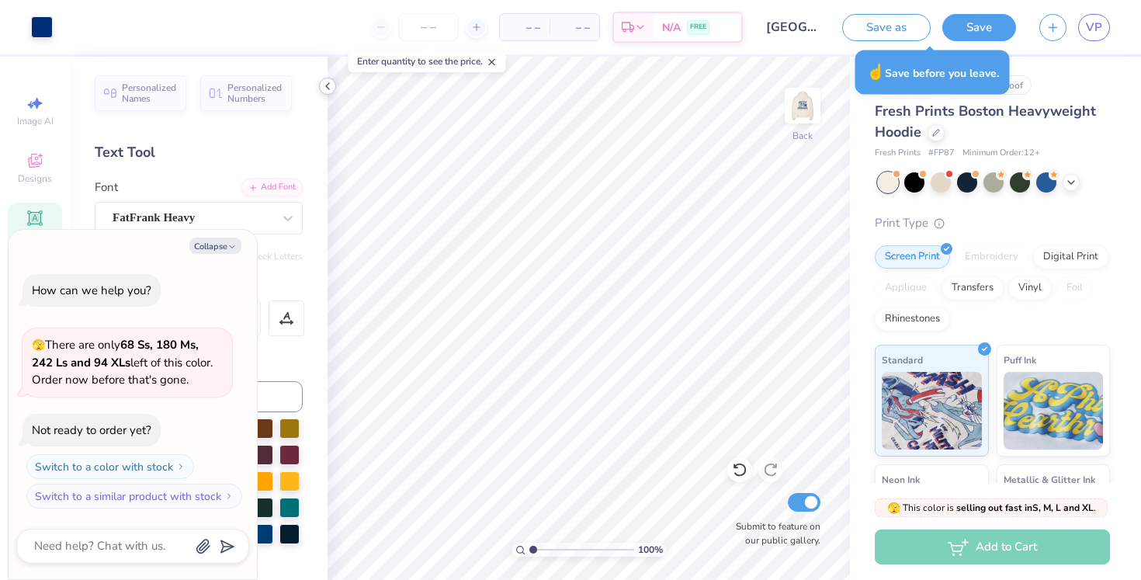
click at [327, 88] on polyline at bounding box center [327, 86] width 3 height 6
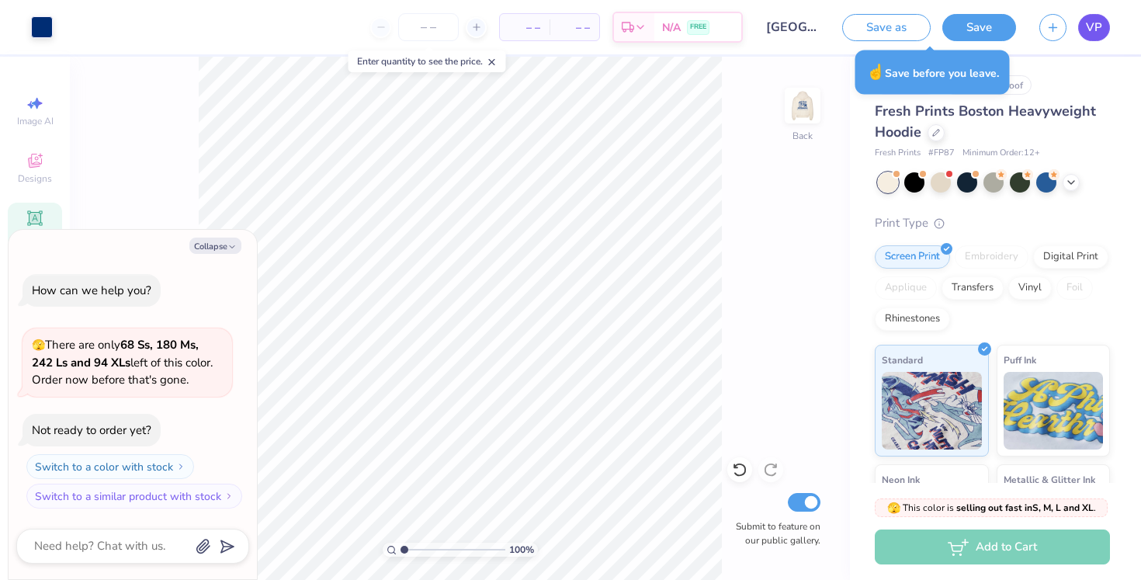
click at [1093, 23] on span "VP" at bounding box center [1094, 28] width 16 height 18
type textarea "x"
